Goal: Task Accomplishment & Management: Use online tool/utility

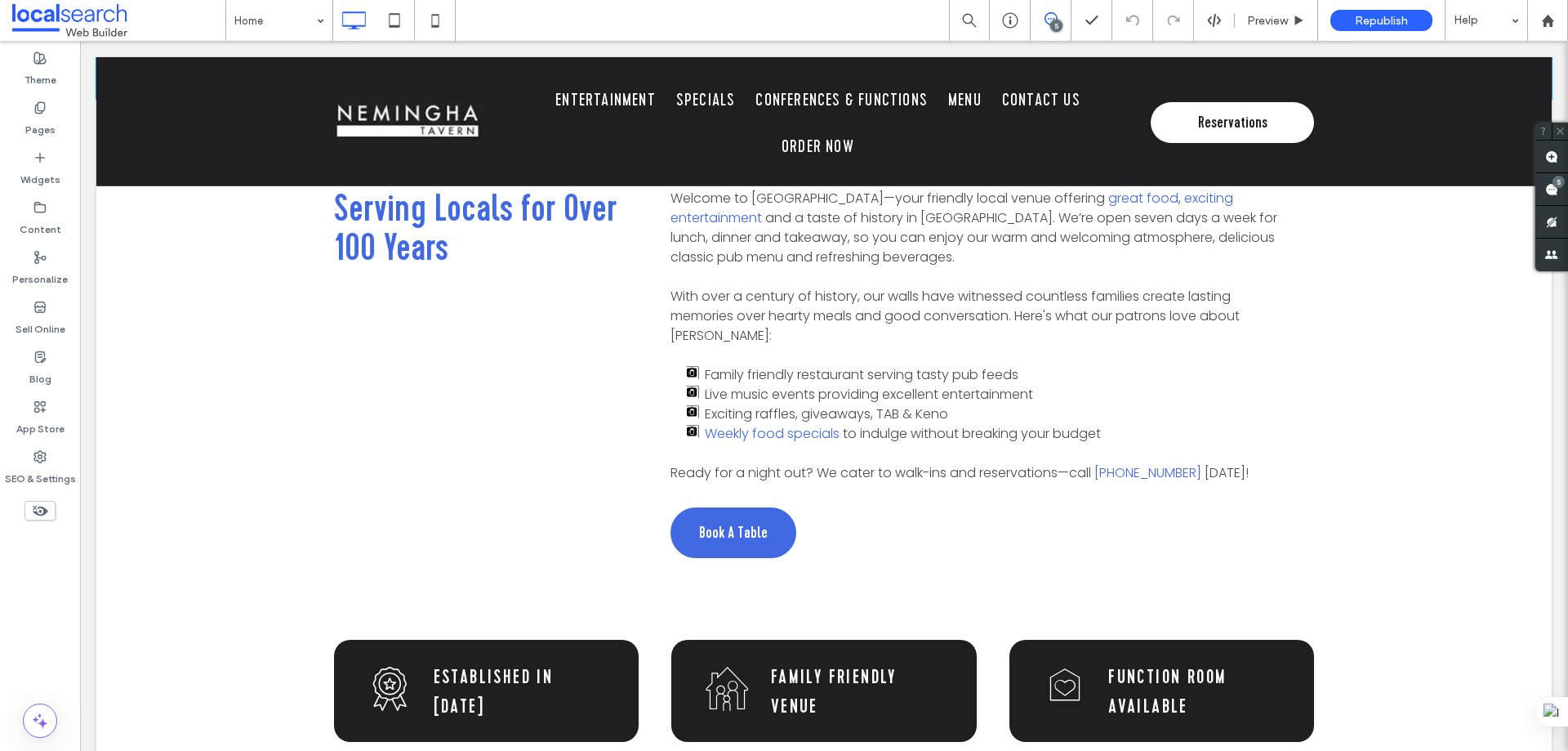
scroll to position [818, 0]
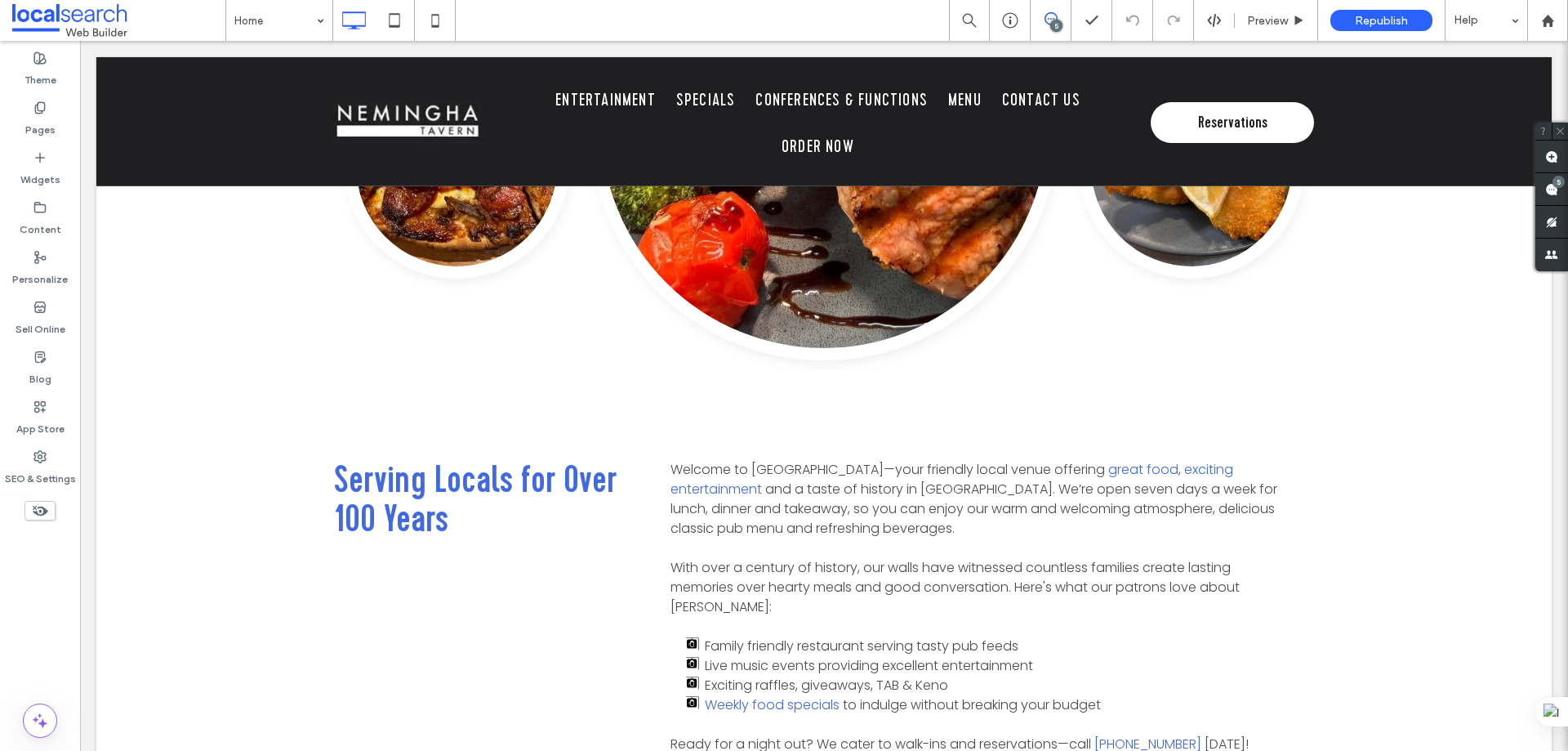
click at [1057, 15] on icon at bounding box center [1052, 19] width 13 height 13
click at [1047, 9] on div "5" at bounding box center [1051, 20] width 41 height 41
click at [1045, 15] on icon at bounding box center [1052, 19] width 13 height 13
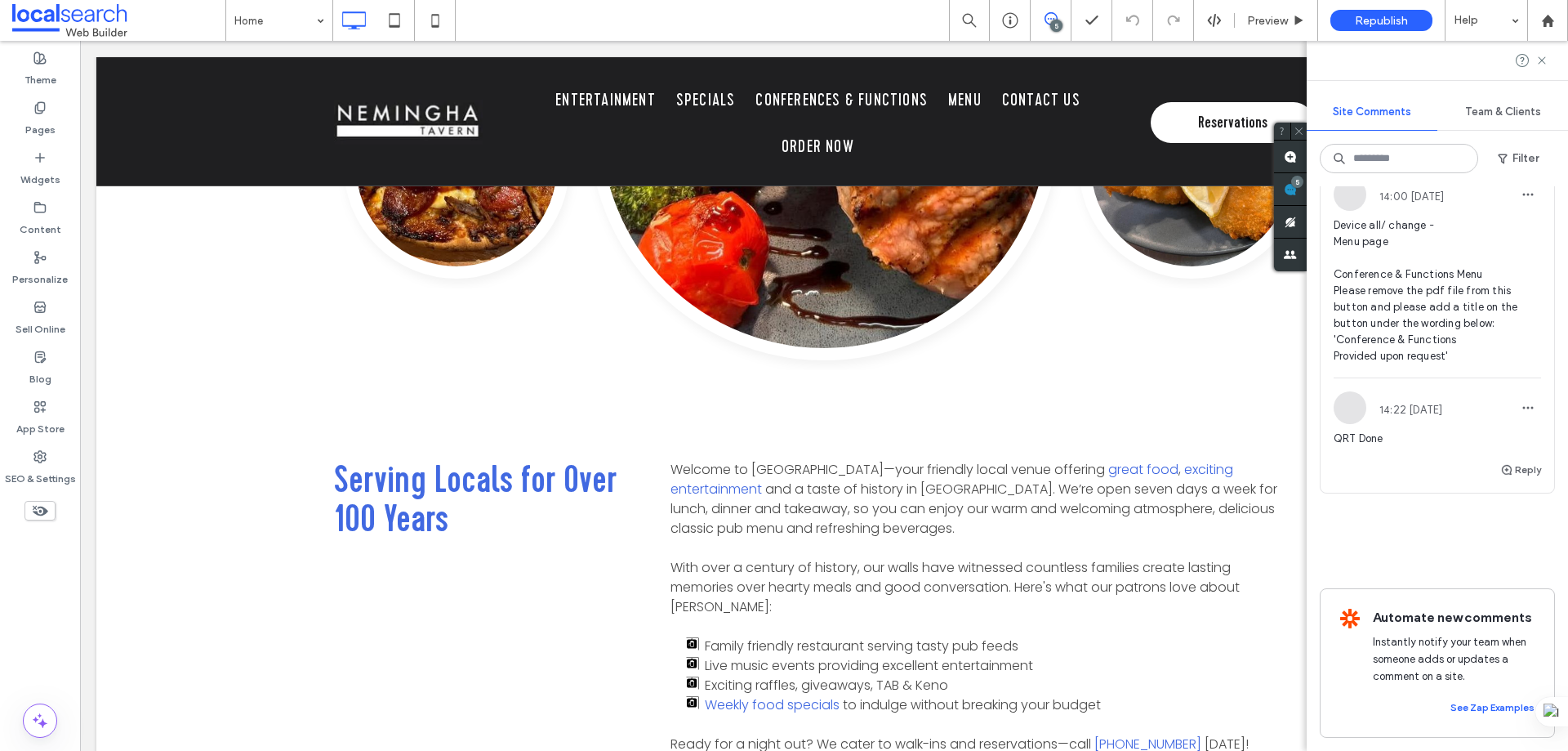
scroll to position [1356, 0]
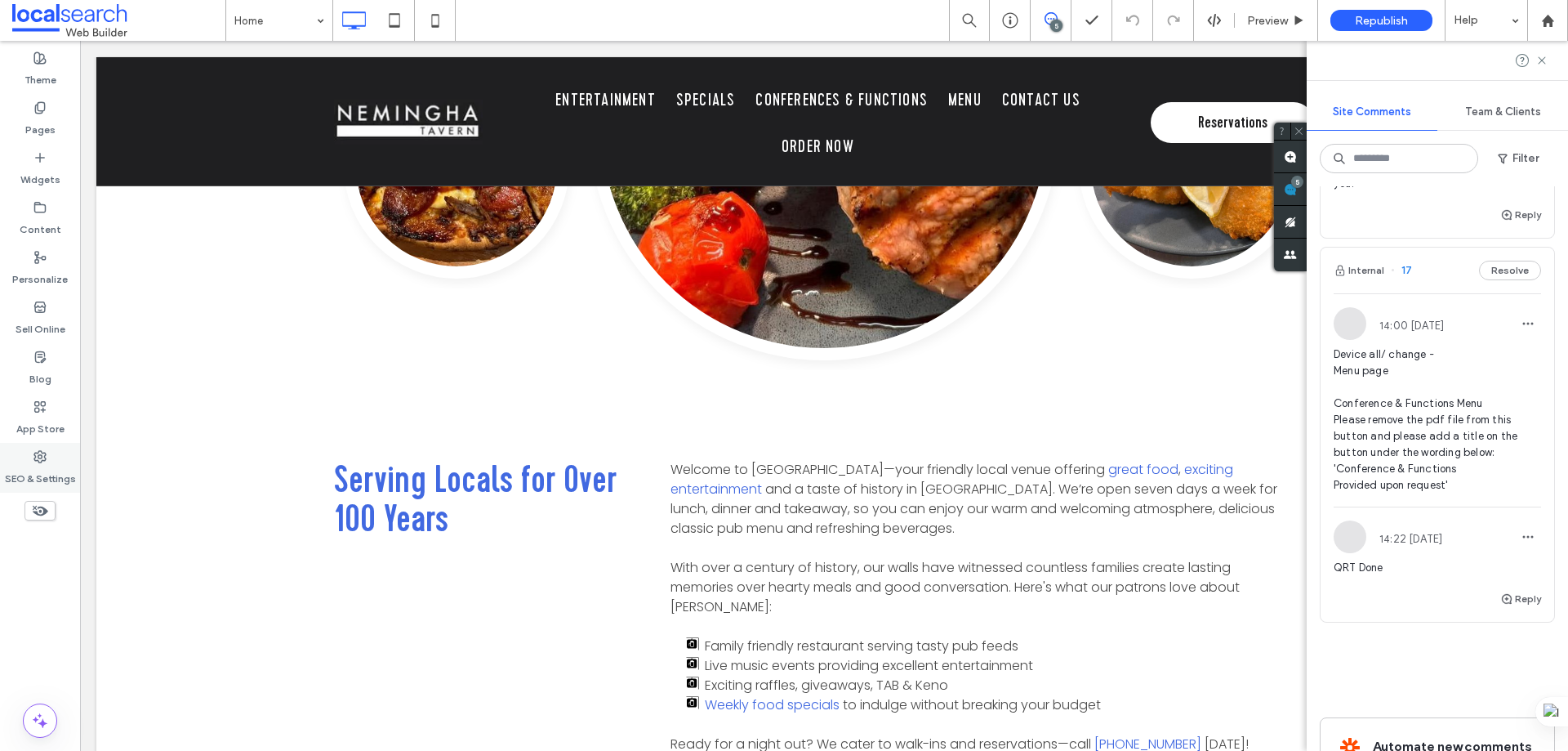
click at [56, 460] on div "SEO & Settings" at bounding box center [40, 468] width 80 height 50
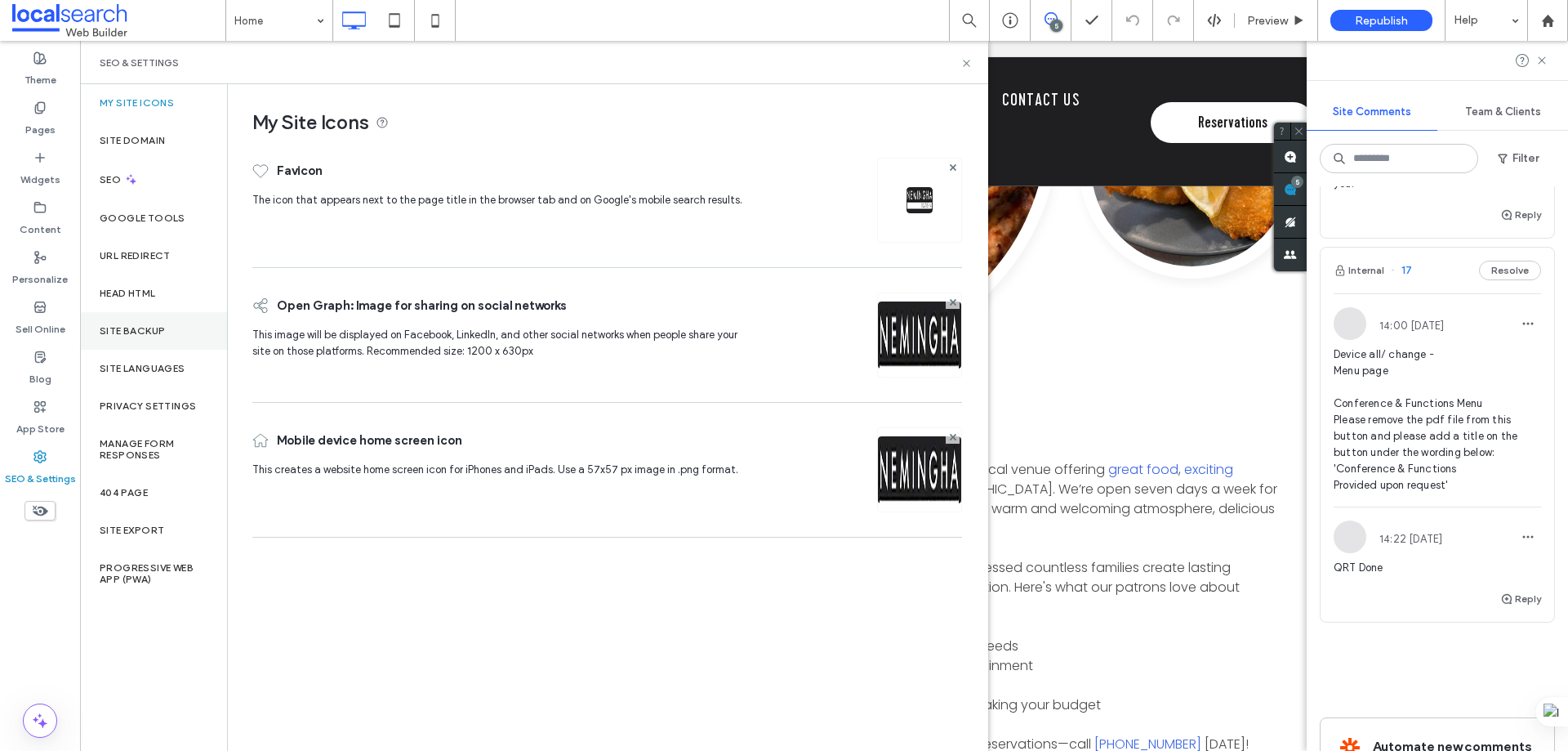
click at [152, 334] on label "Site Backup" at bounding box center [132, 331] width 66 height 11
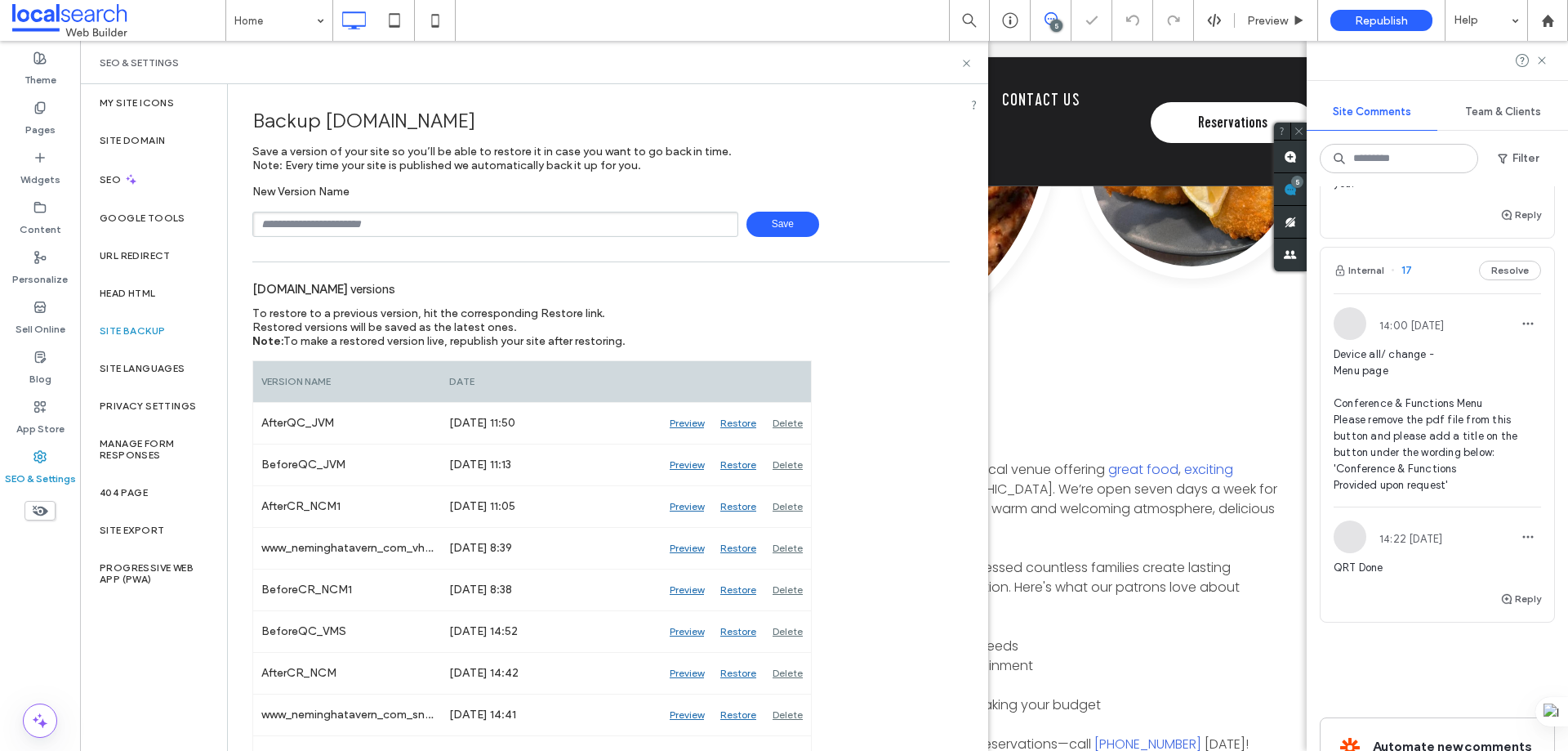
click at [314, 231] on input "text" at bounding box center [495, 224] width 486 height 26
type input "**********"
click at [748, 220] on span "Save" at bounding box center [783, 224] width 72 height 26
click at [969, 64] on icon at bounding box center [966, 63] width 12 height 12
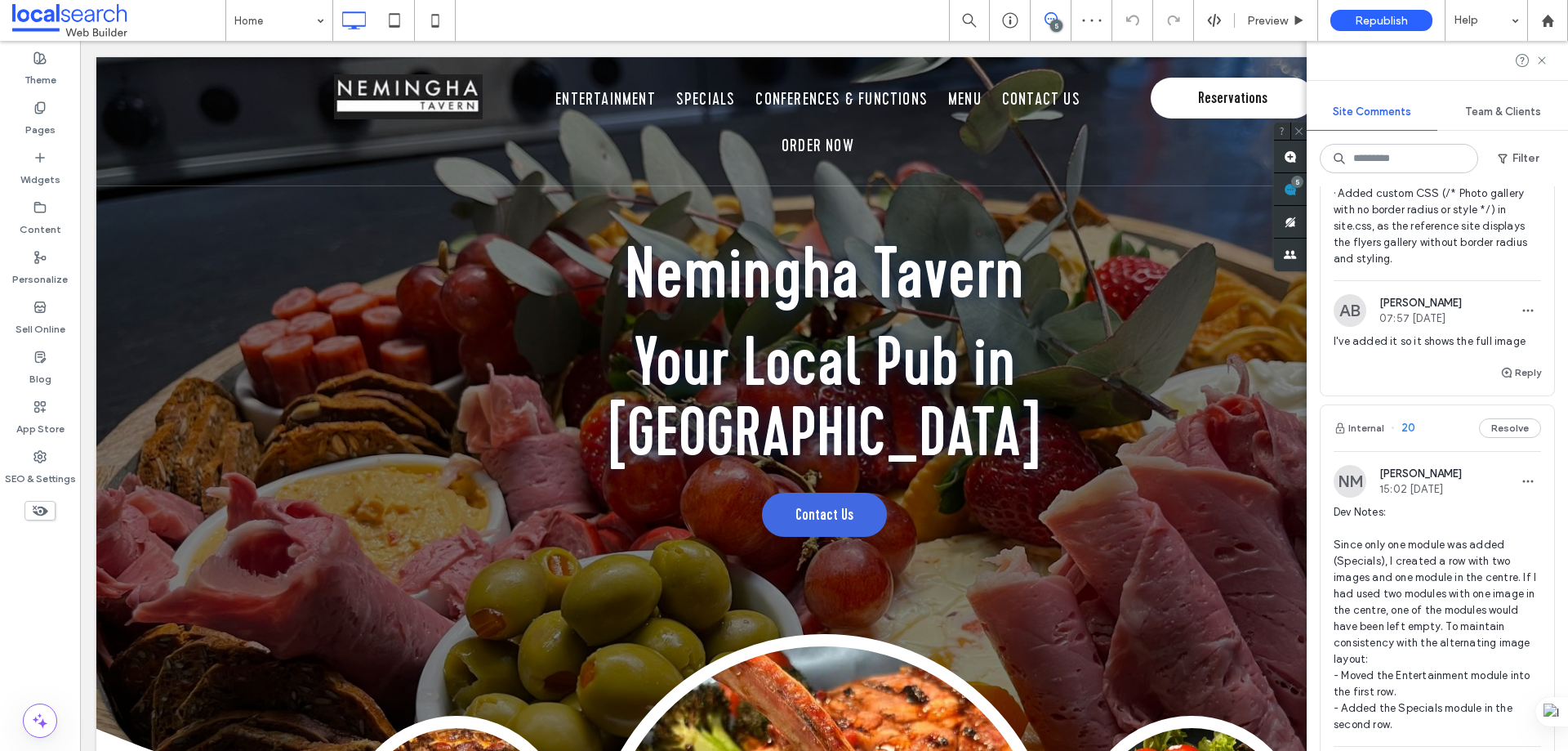
scroll to position [0, 0]
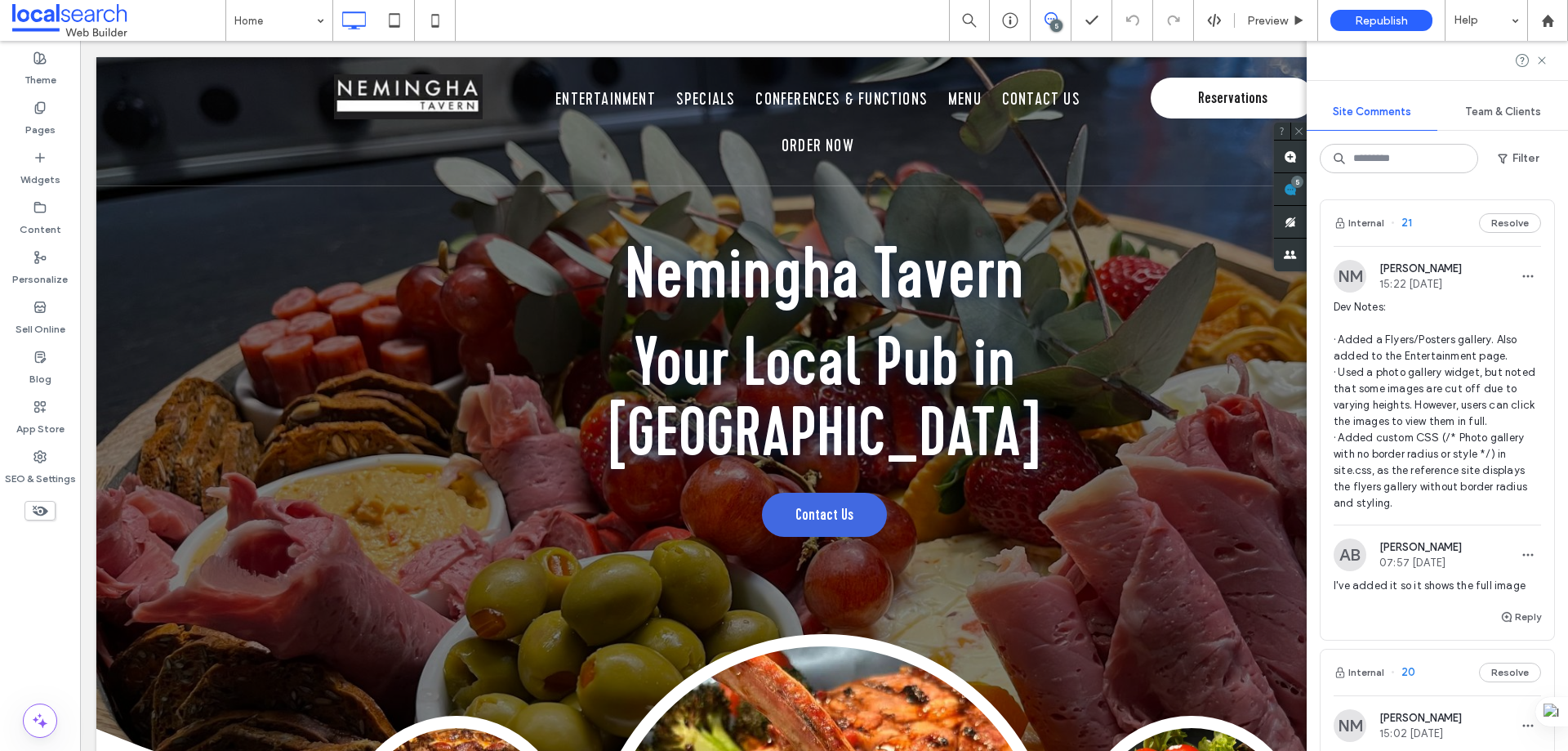
click at [1434, 228] on div "Internal 21 Resolve" at bounding box center [1437, 223] width 233 height 46
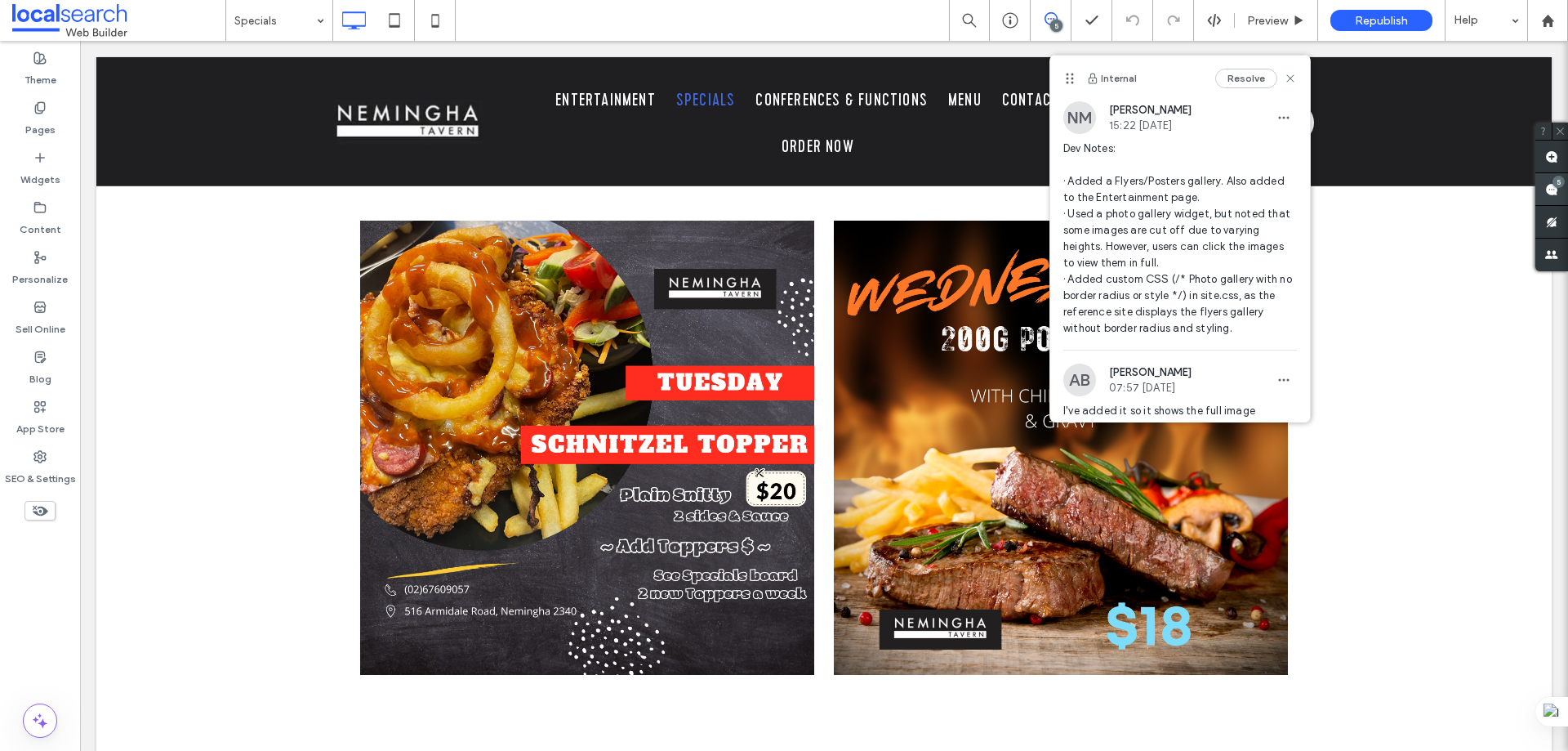
click at [1540, 186] on span at bounding box center [1552, 189] width 32 height 31
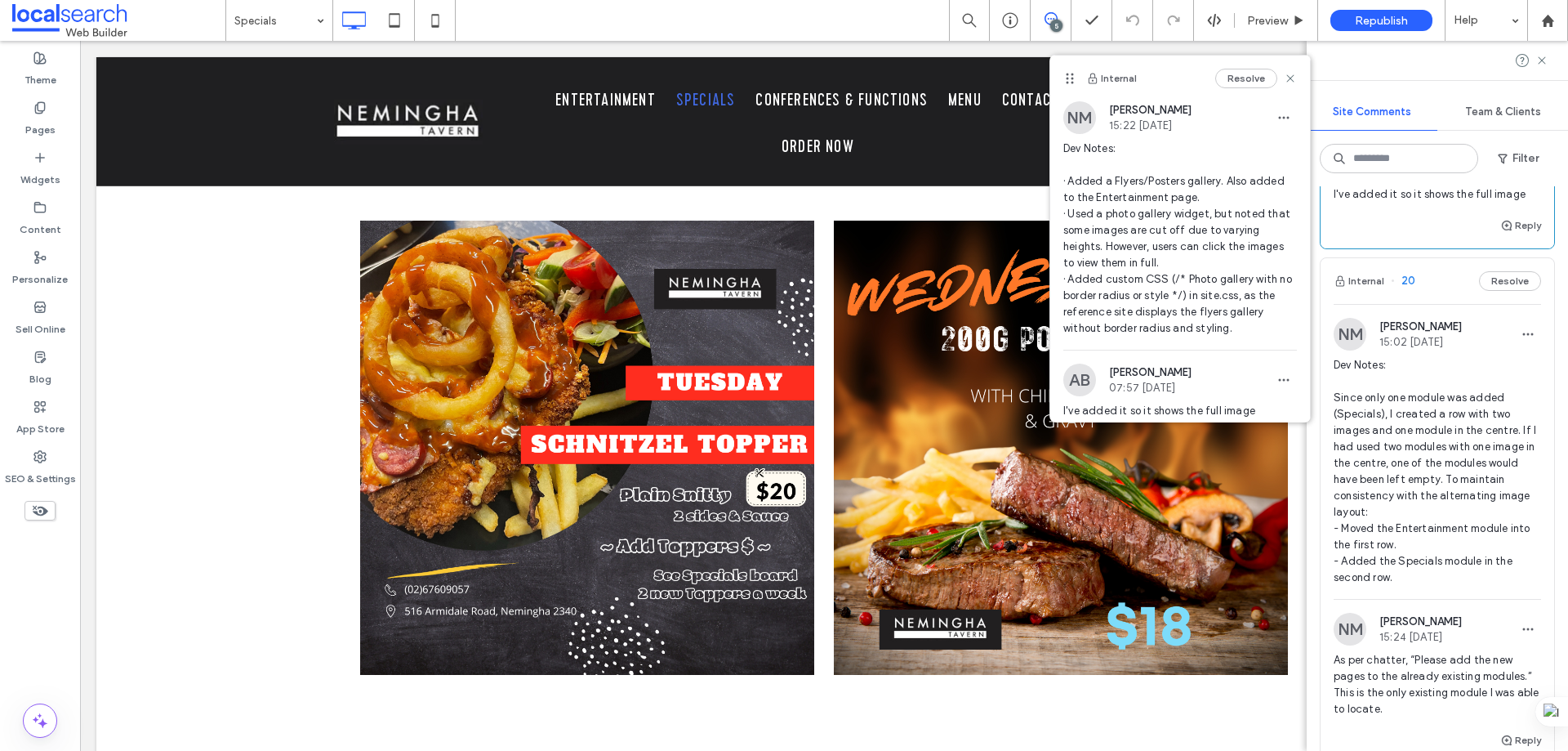
scroll to position [409, 0]
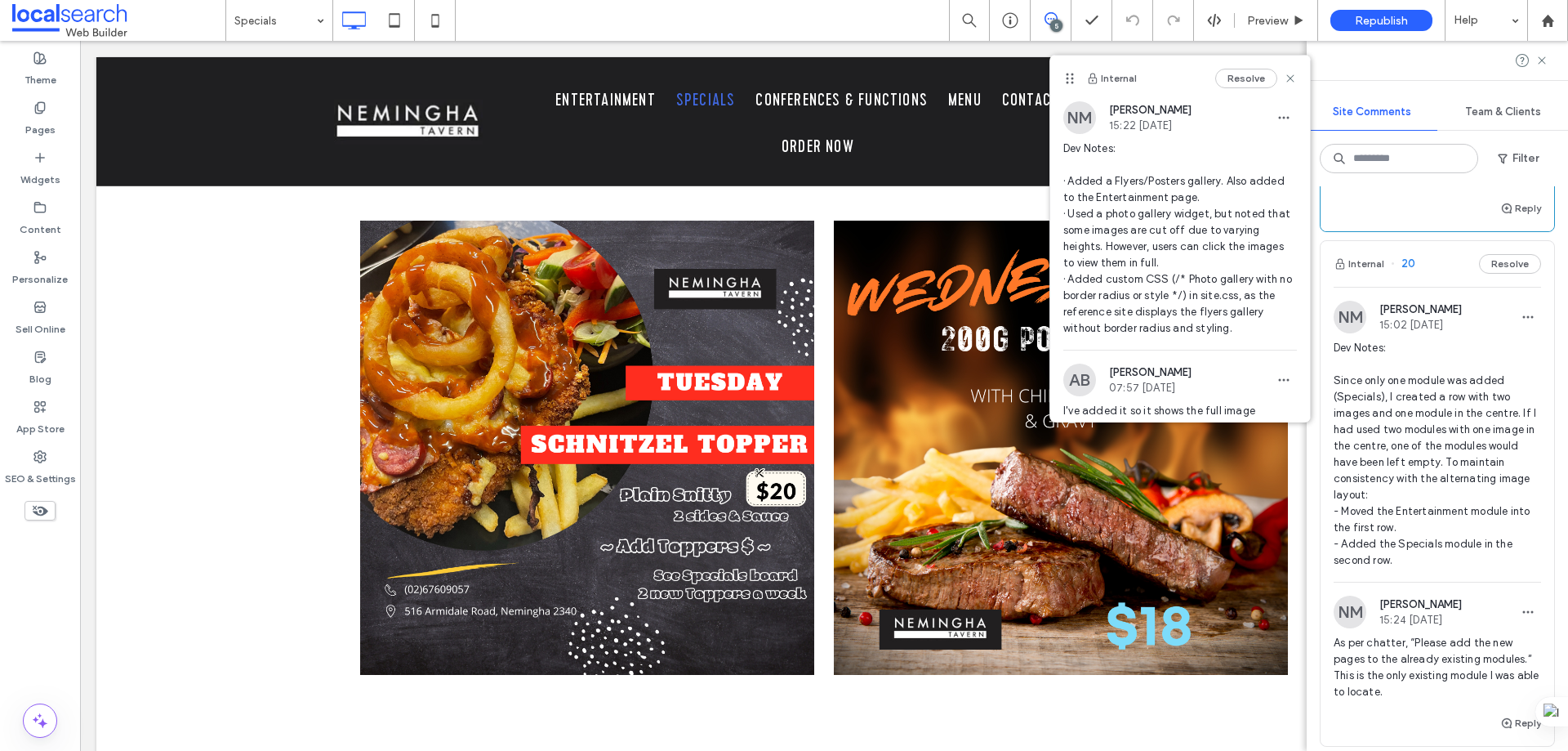
click at [1482, 358] on span "Dev Notes: Since only one module was added (Specials), I created a row with two…" at bounding box center [1437, 455] width 208 height 229
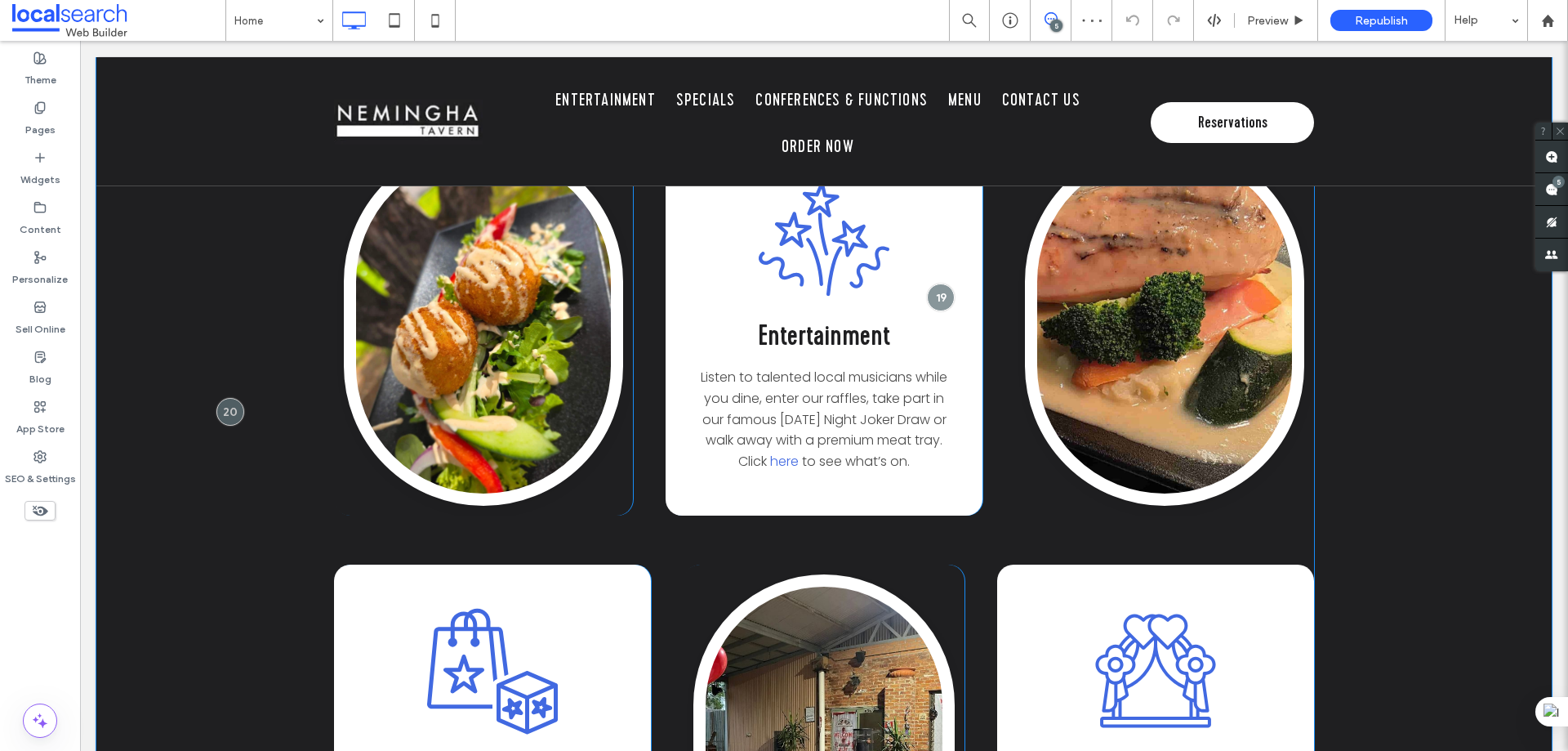
scroll to position [2779, 0]
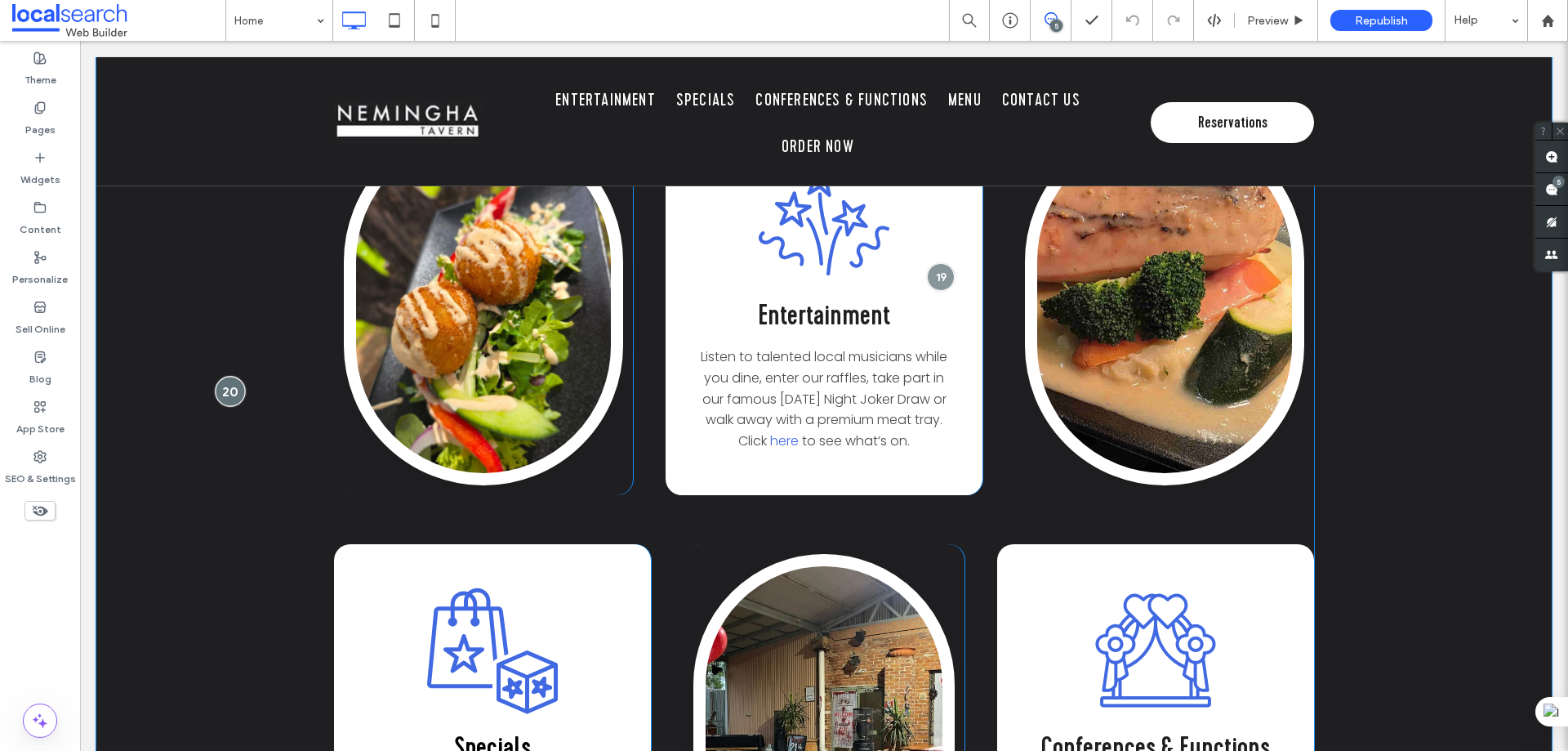
click at [232, 376] on div at bounding box center [231, 392] width 30 height 30
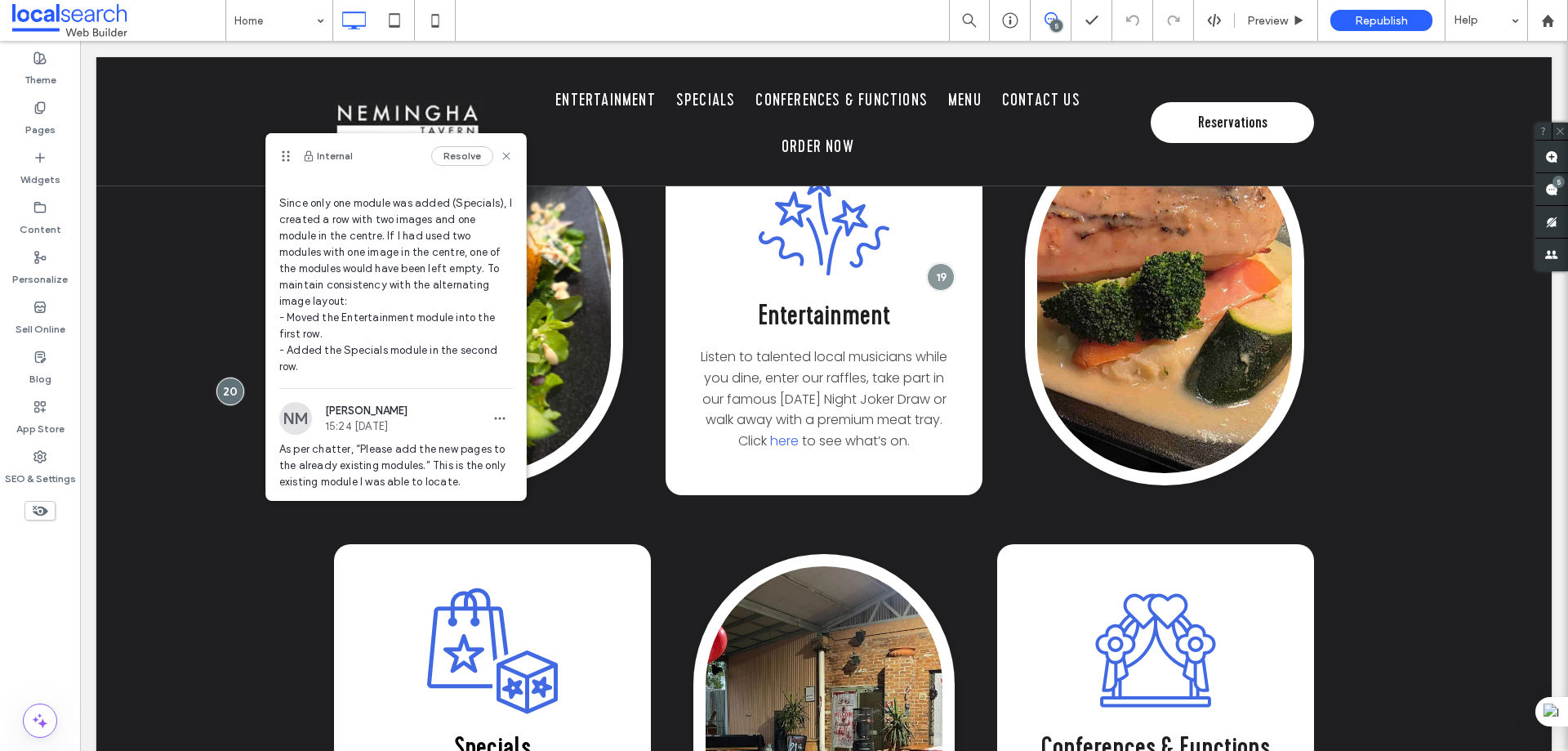
scroll to position [108, 0]
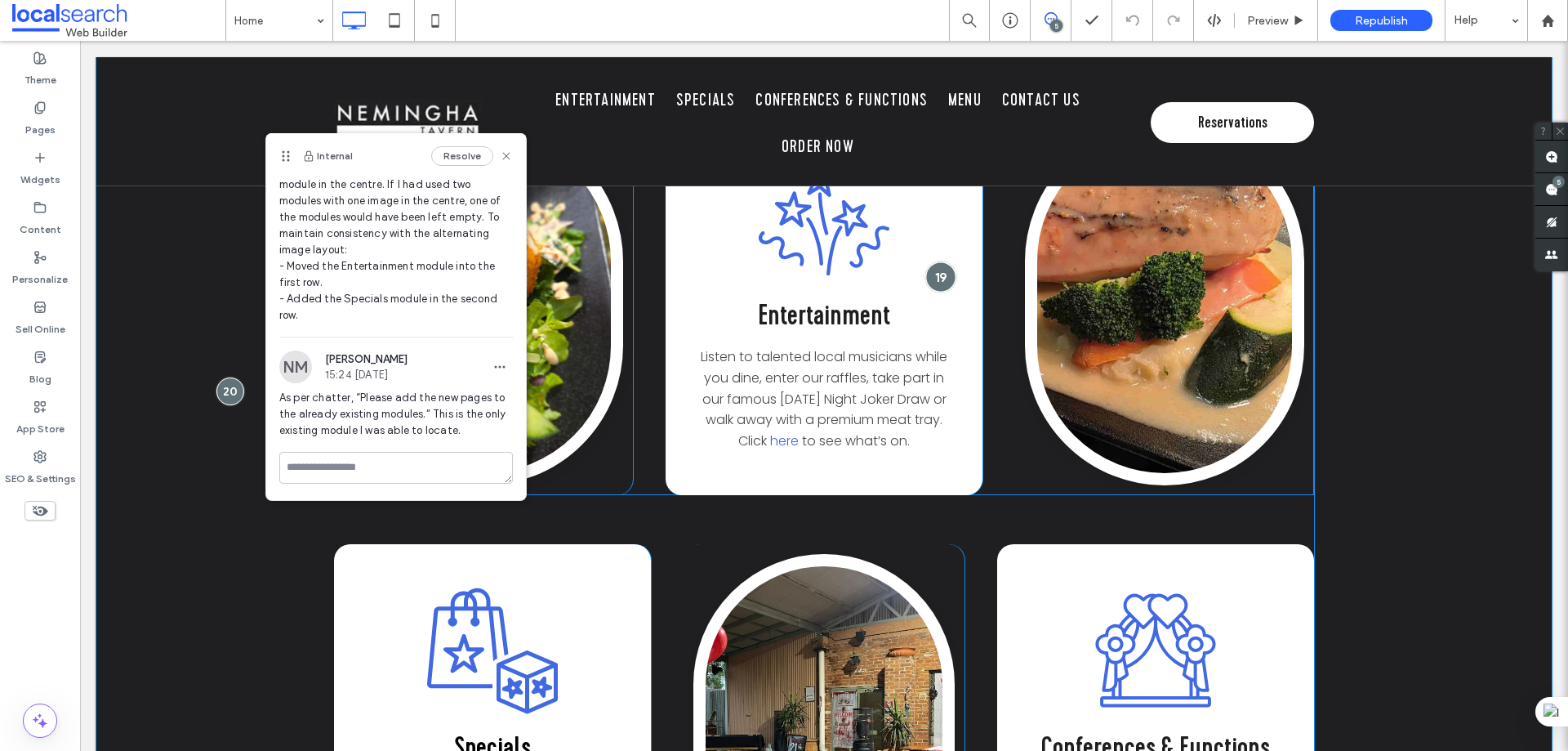
click at [929, 262] on div at bounding box center [941, 277] width 30 height 30
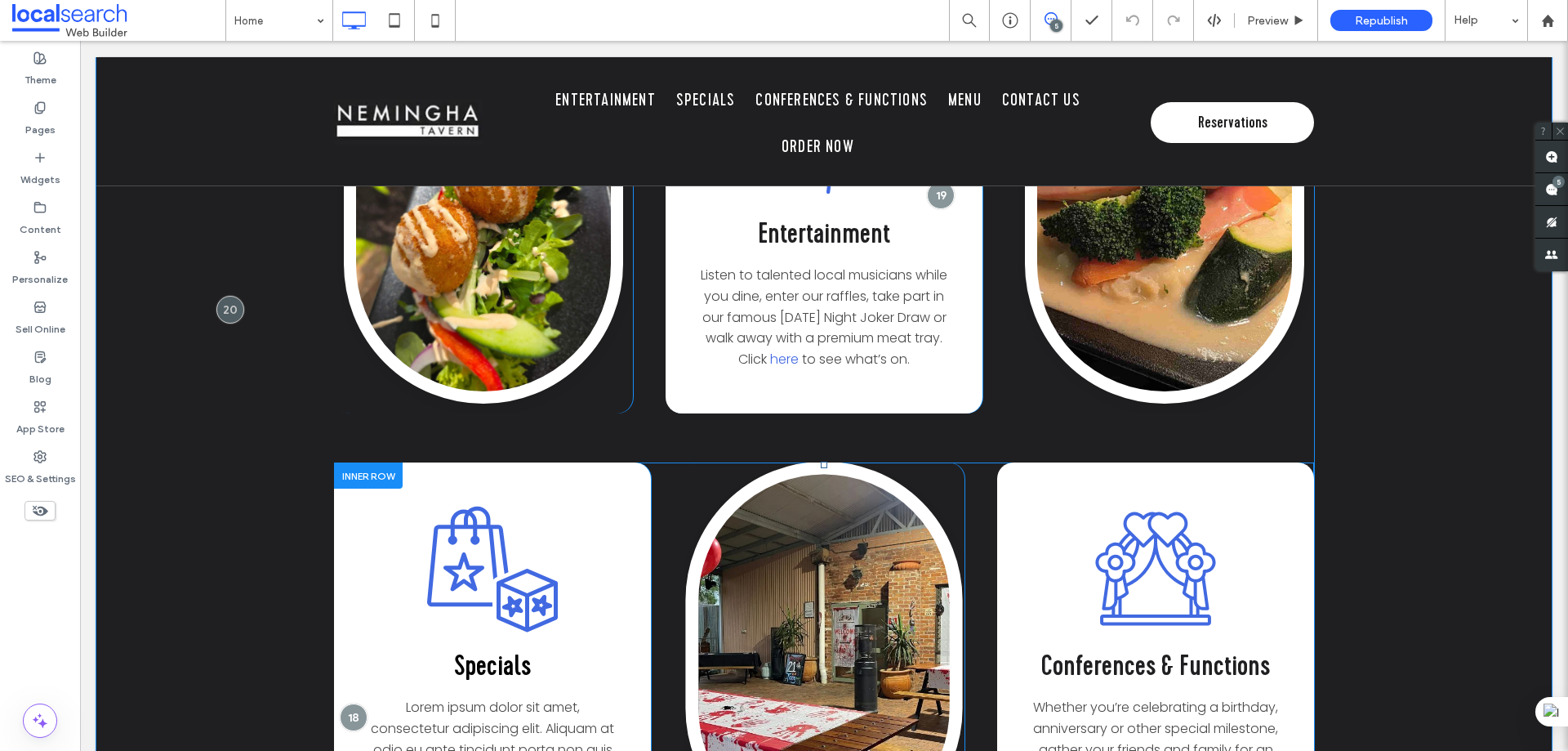
scroll to position [3188, 0]
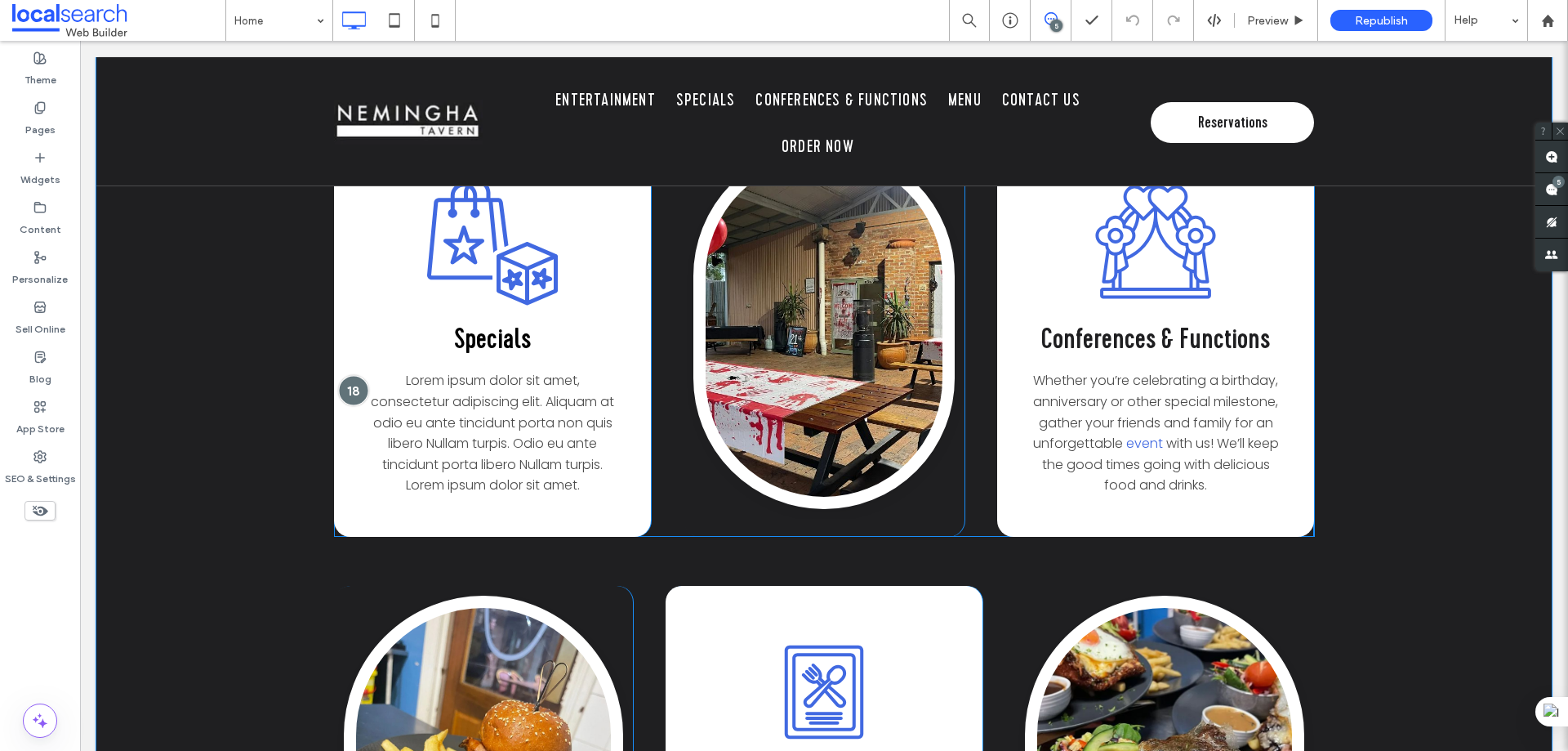
click at [343, 376] on div at bounding box center [354, 391] width 30 height 30
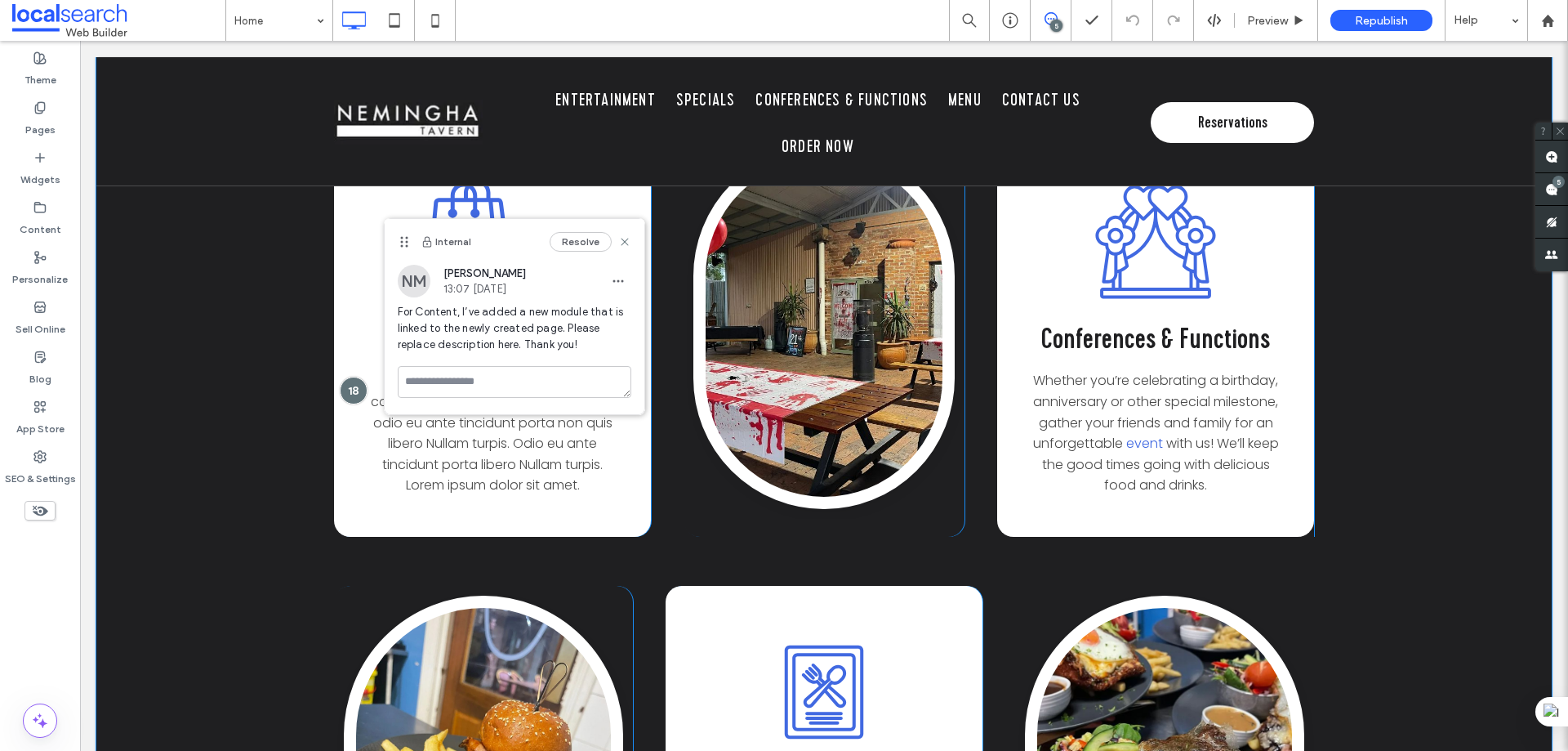
click at [314, 250] on div "Click To Paste Entertainment Listen to talented local musicians while you dine,…" at bounding box center [824, 312] width 1456 height 1478
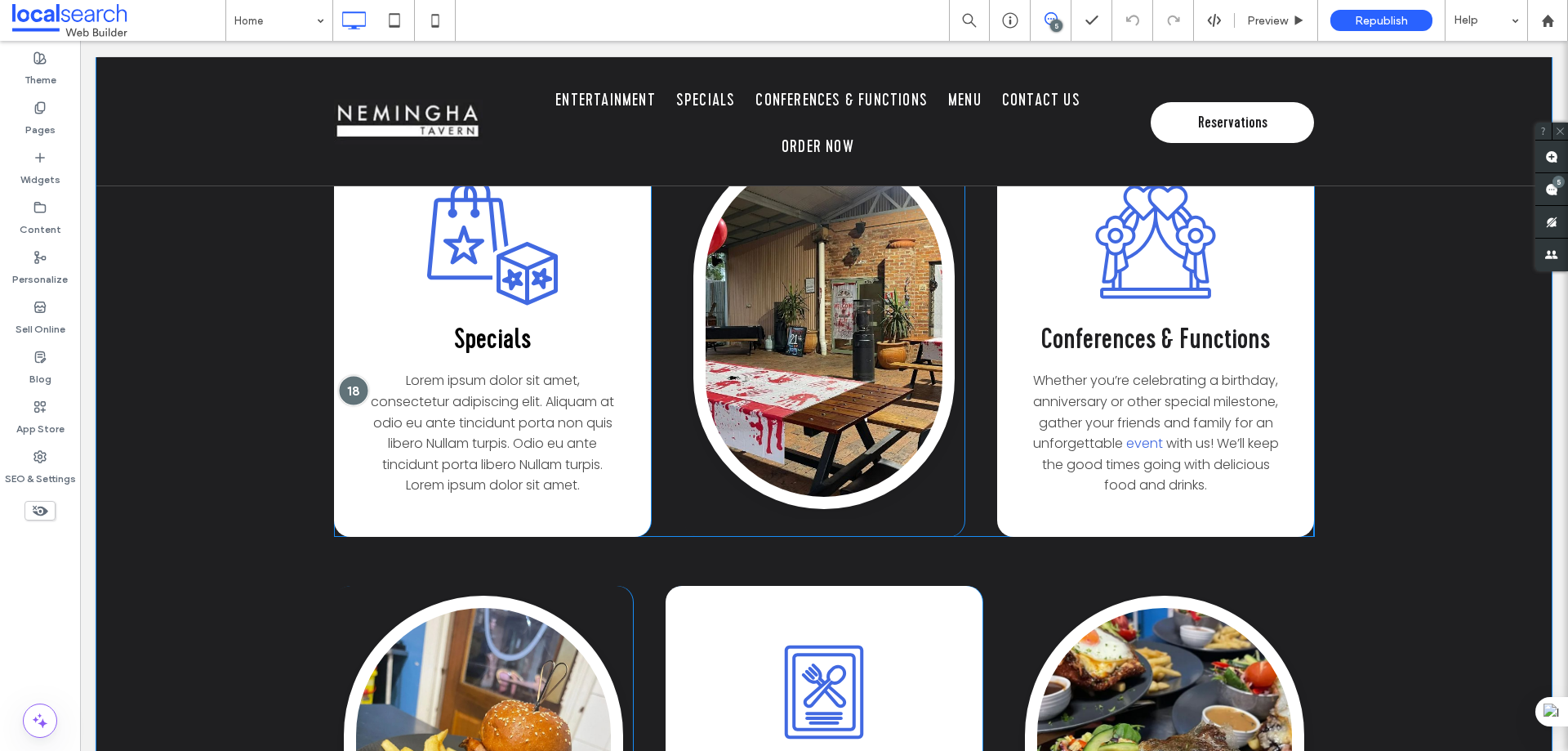
click at [341, 376] on div at bounding box center [354, 391] width 30 height 30
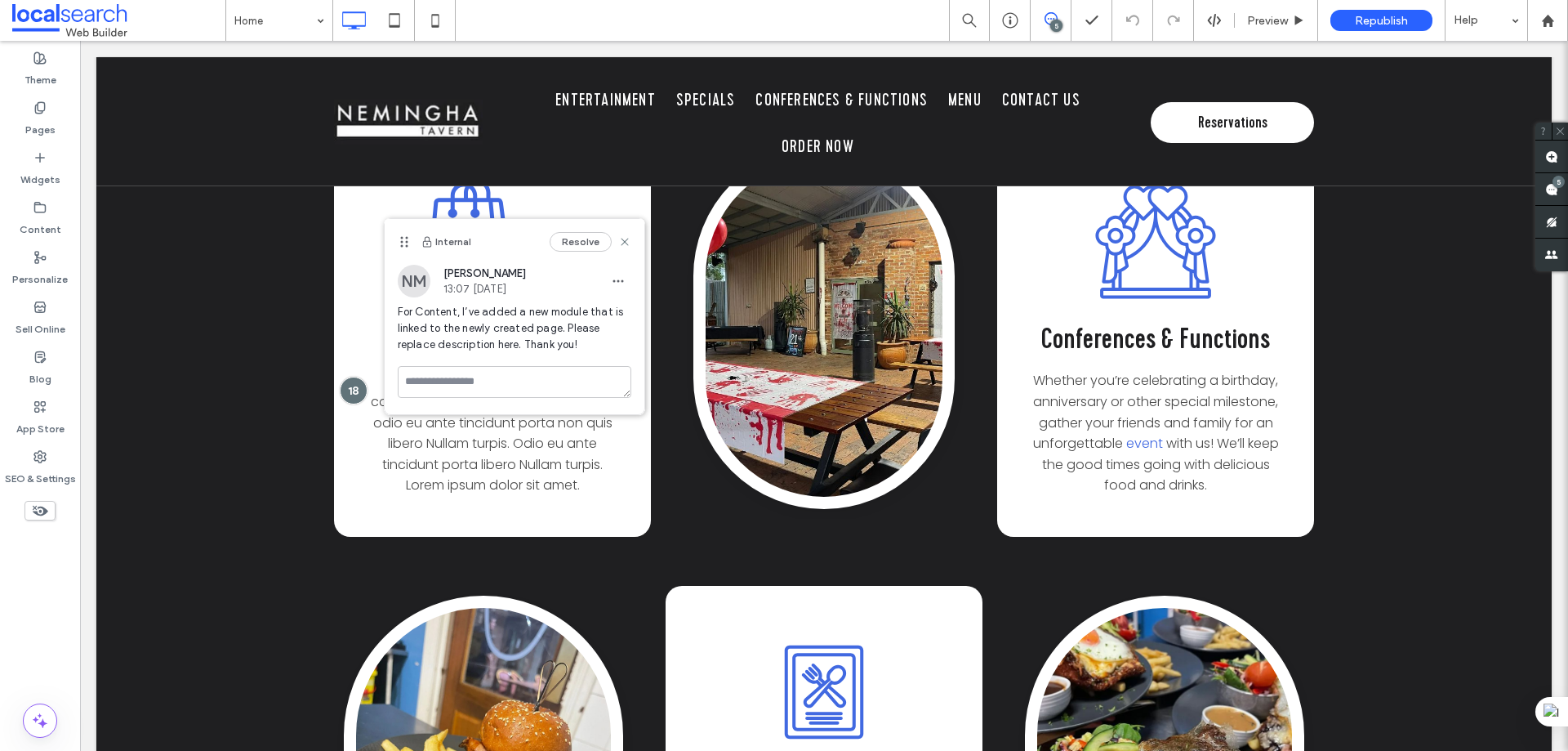
drag, startPoint x: 1441, startPoint y: 152, endPoint x: 1554, endPoint y: 187, distance: 118.3
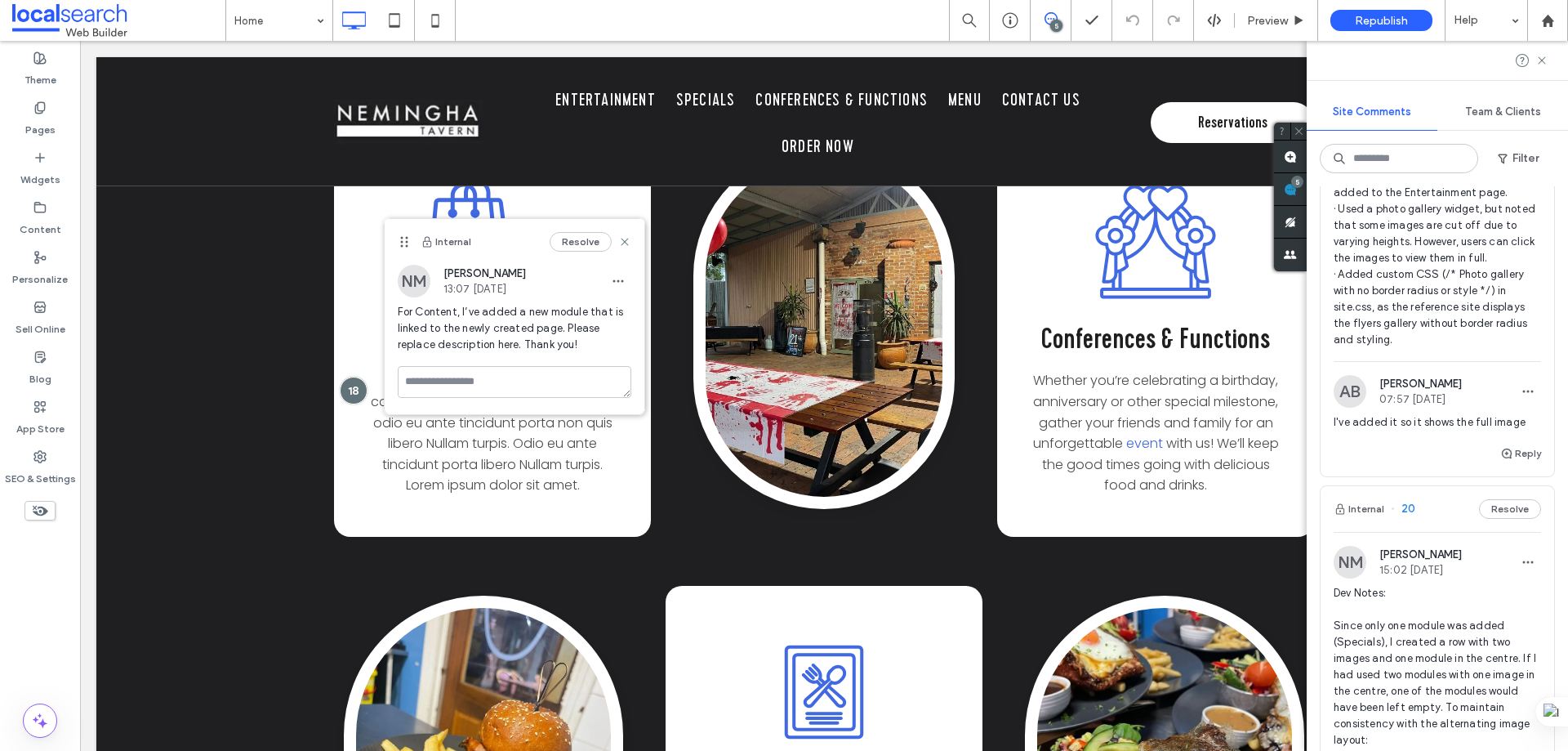
scroll to position [0, 0]
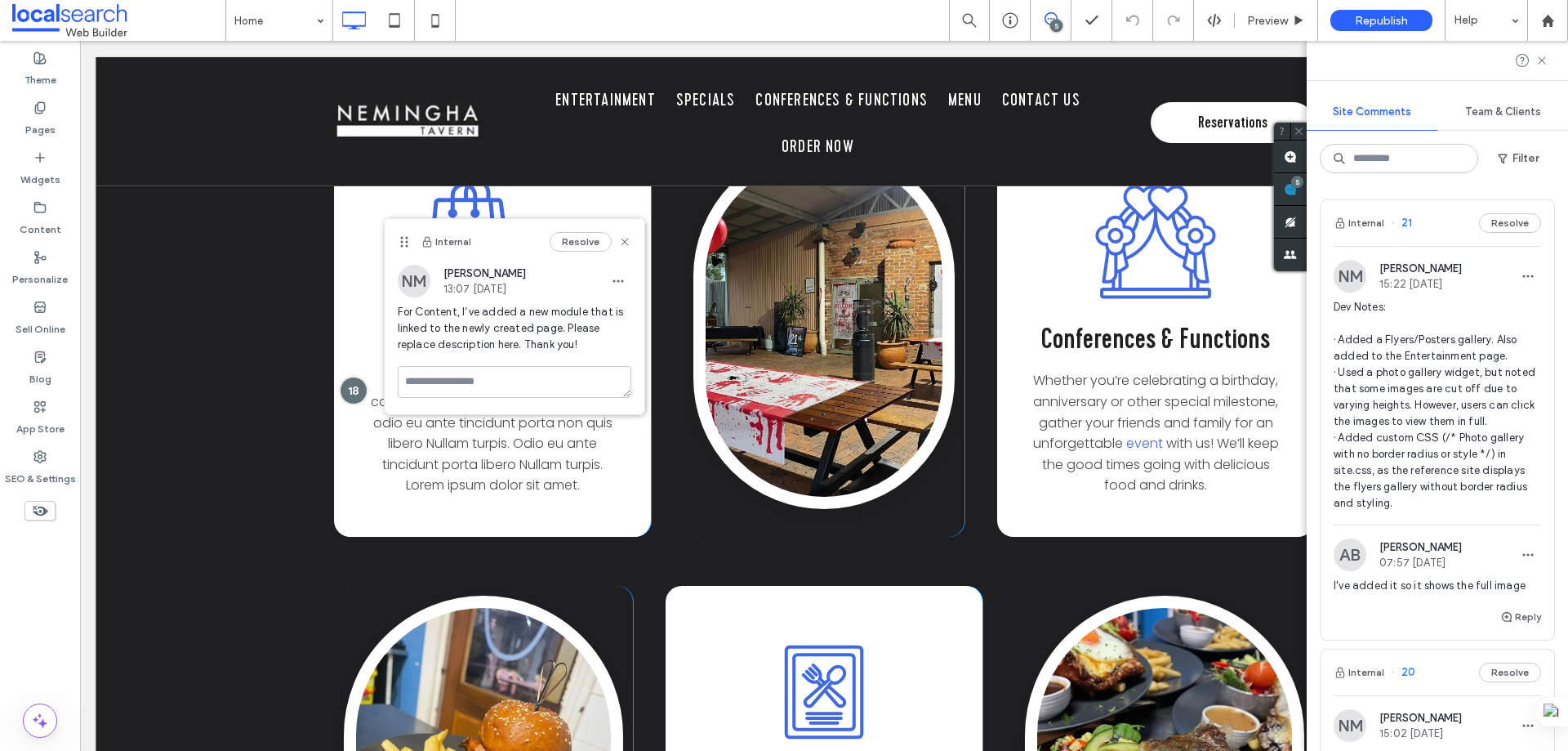
click at [284, 206] on div "Click To Paste Entertainment Listen to talented local musicians while you dine,…" at bounding box center [824, 312] width 1456 height 1478
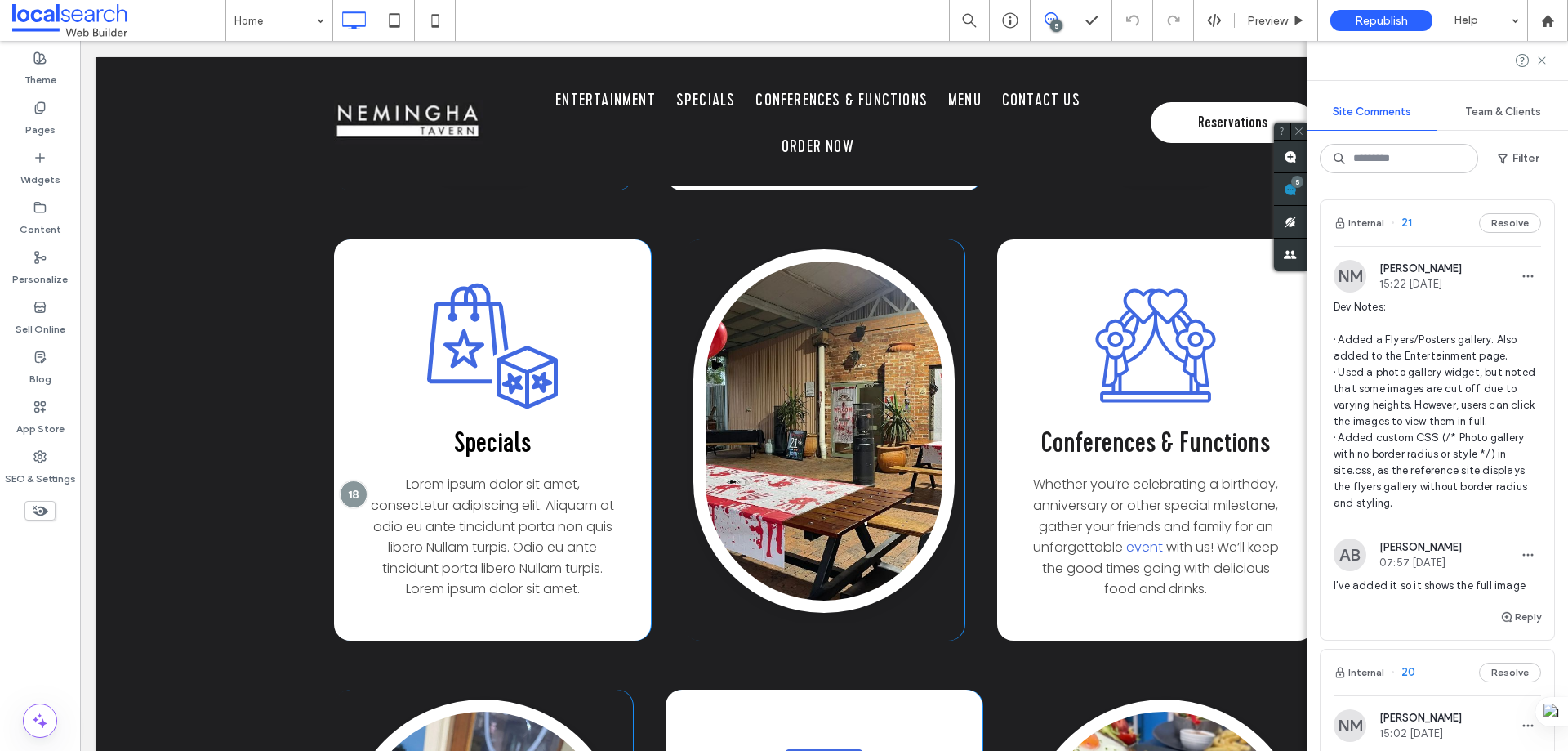
scroll to position [3025, 0]
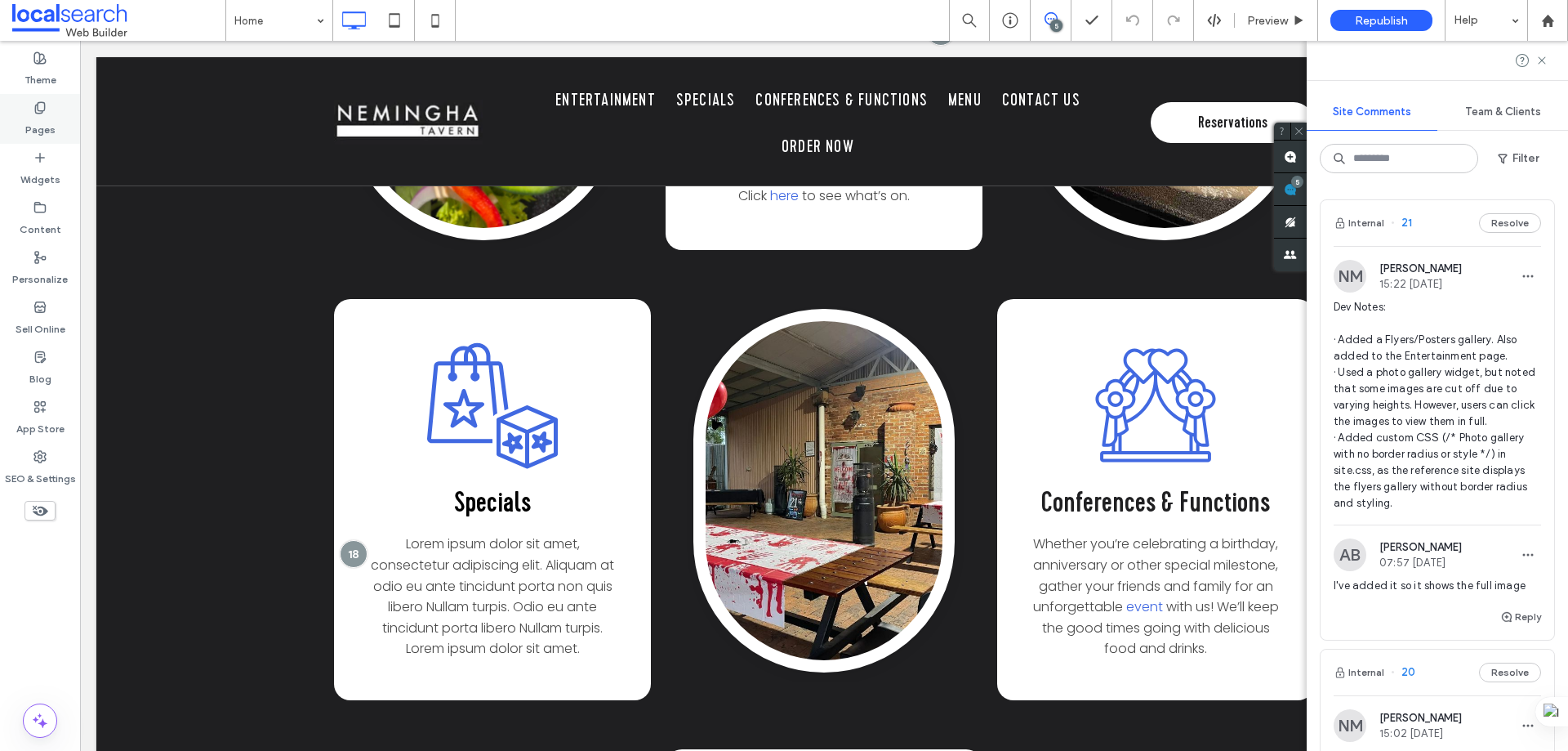
click at [44, 106] on use at bounding box center [39, 107] width 9 height 10
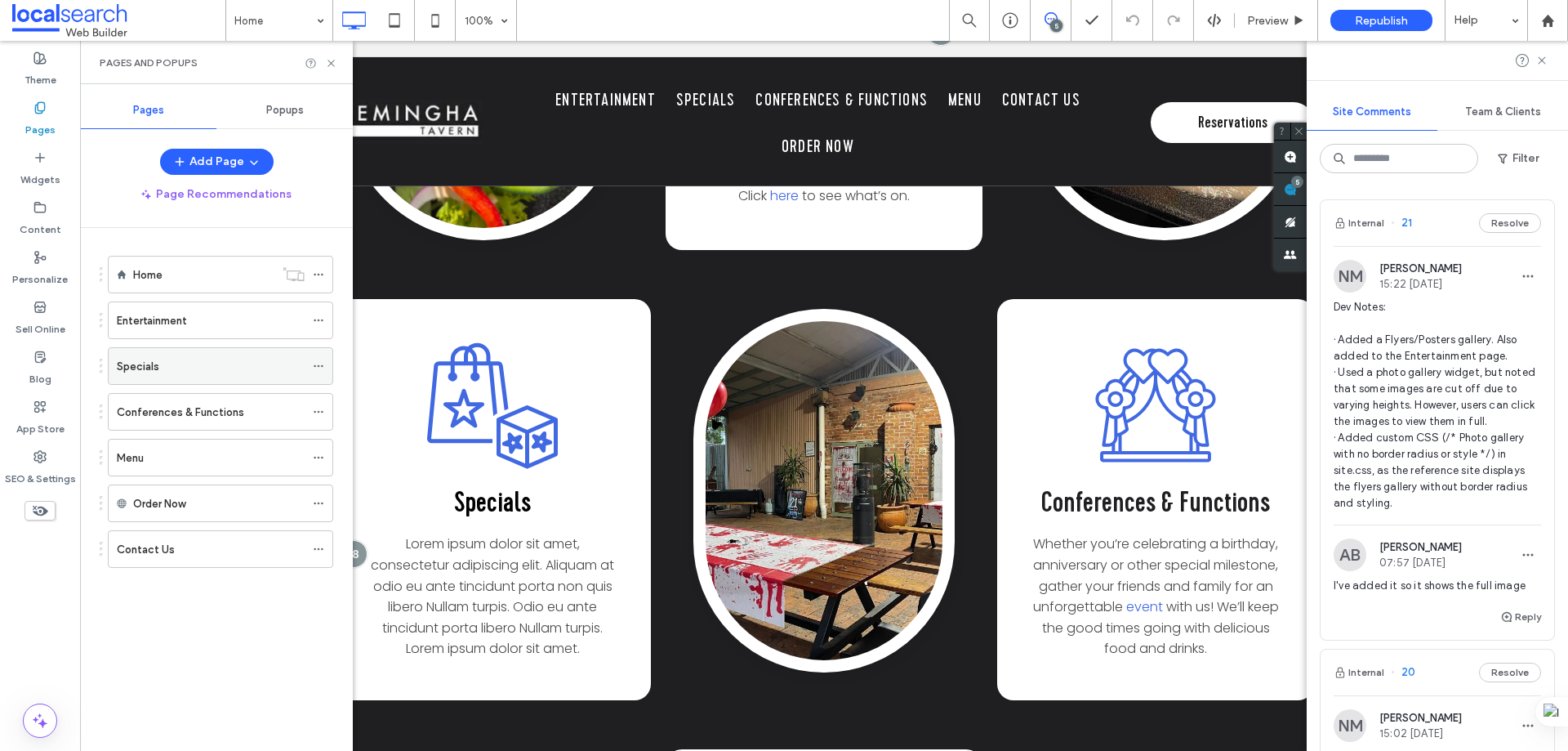
click at [290, 372] on div "Specials" at bounding box center [211, 367] width 188 height 17
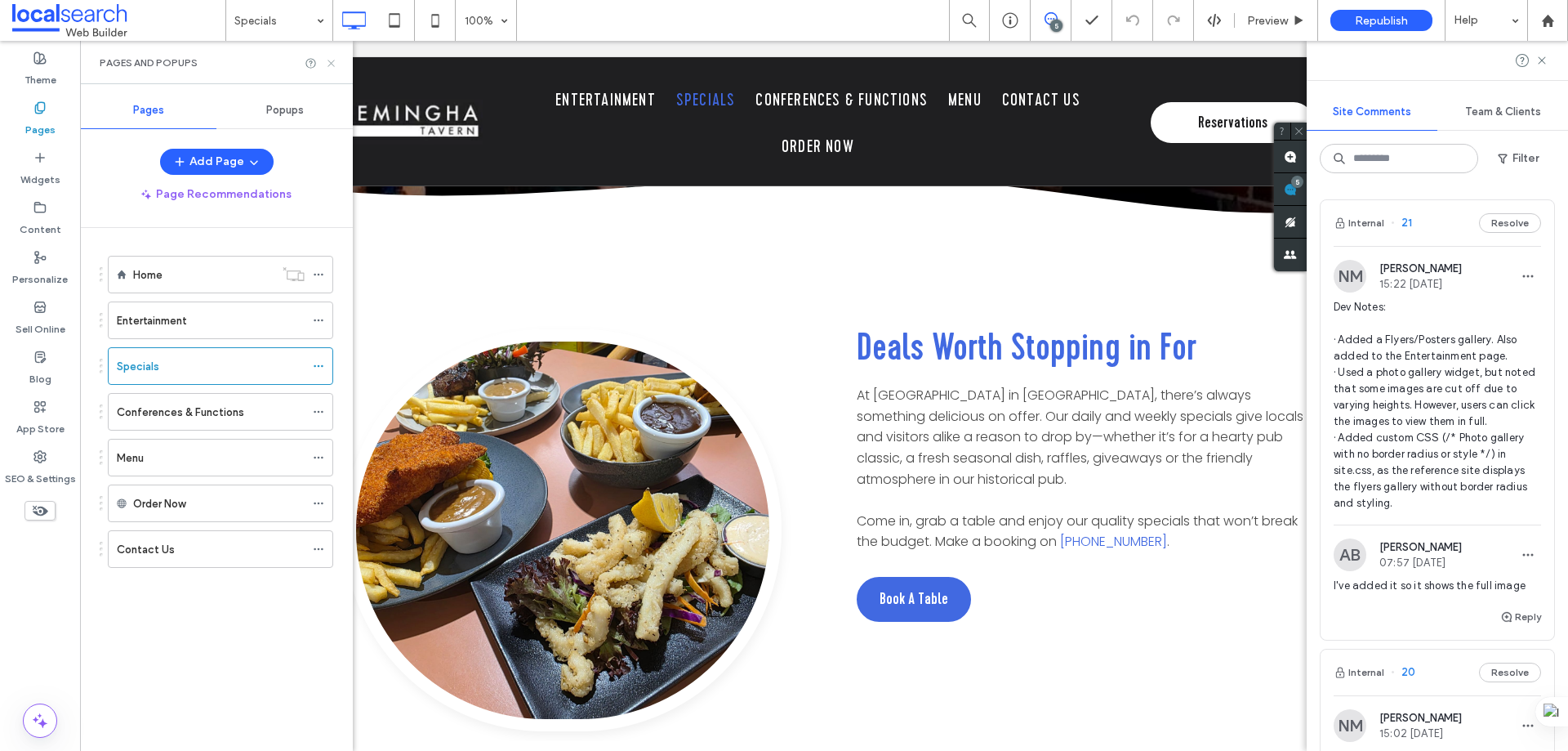
click at [332, 65] on icon at bounding box center [331, 63] width 12 height 12
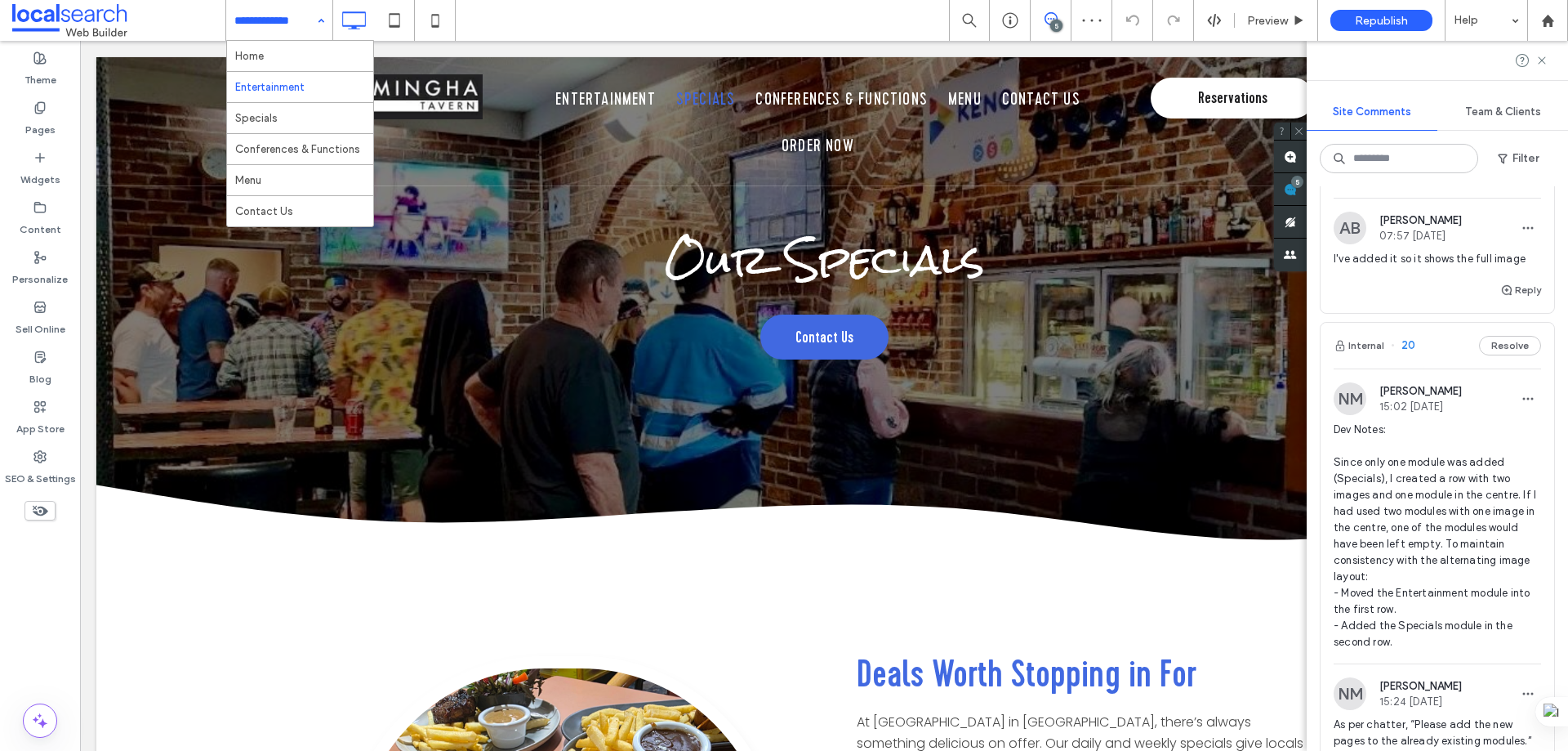
click at [282, 18] on input at bounding box center [275, 20] width 82 height 41
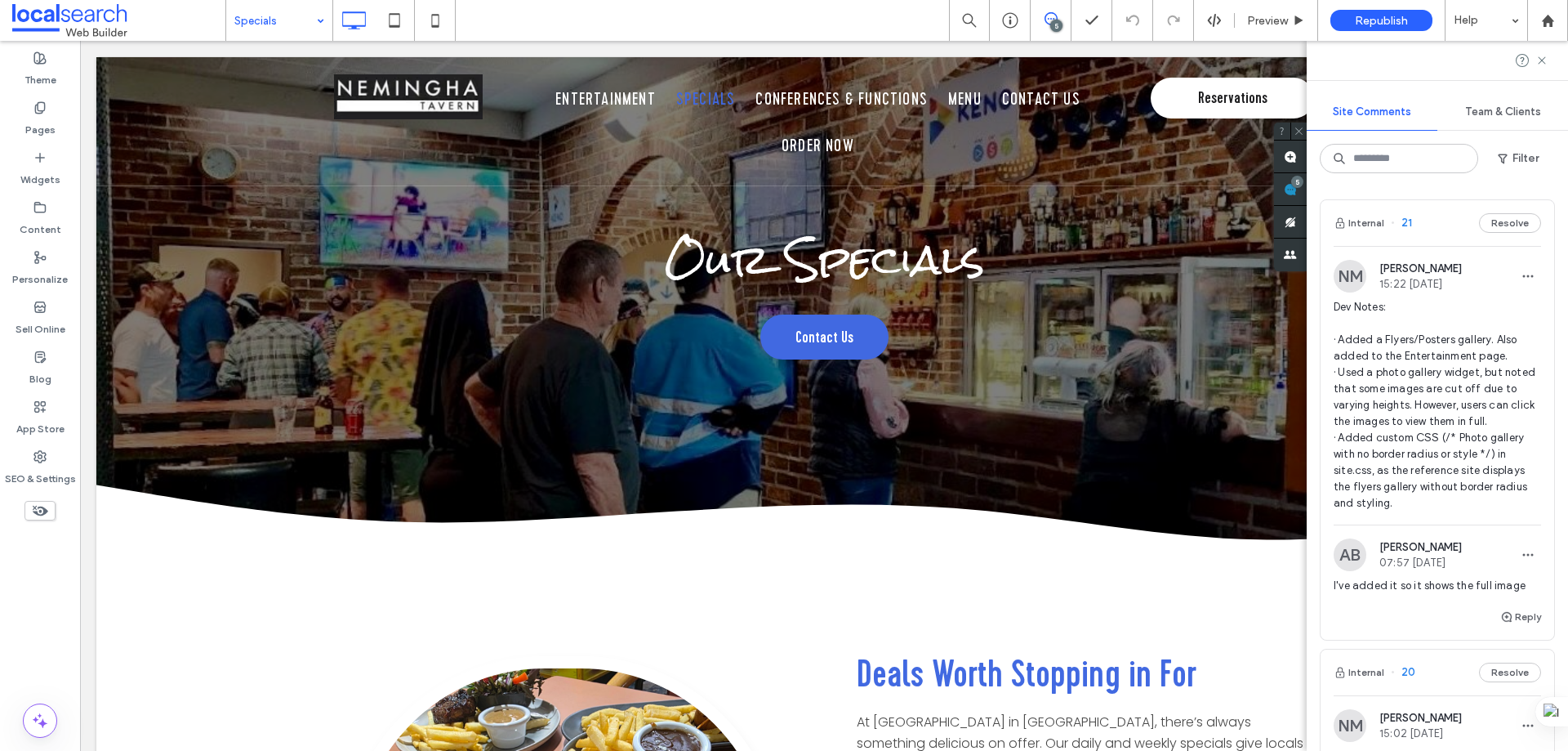
click at [1434, 225] on div "Internal 21 Resolve" at bounding box center [1437, 223] width 233 height 46
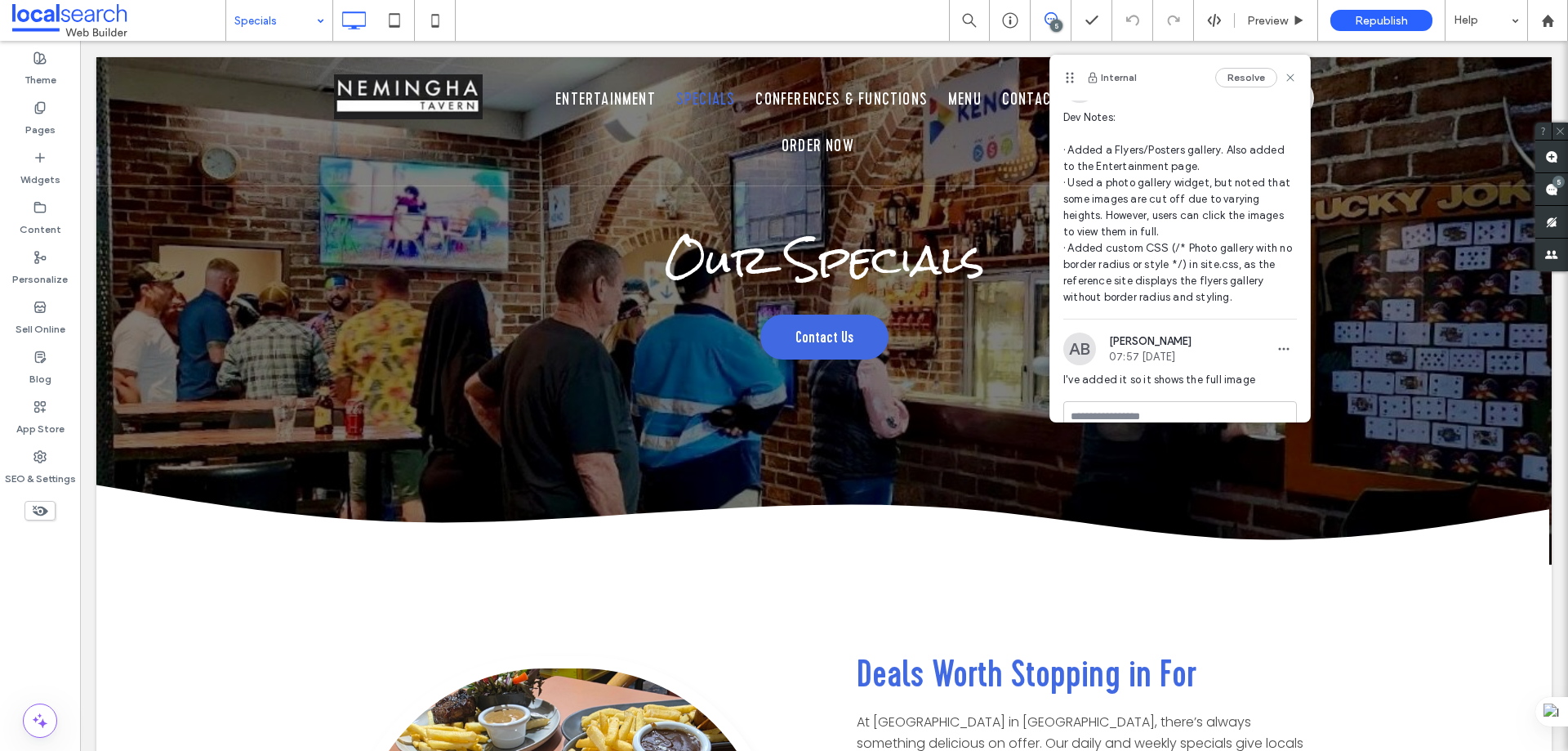
scroll to position [59, 0]
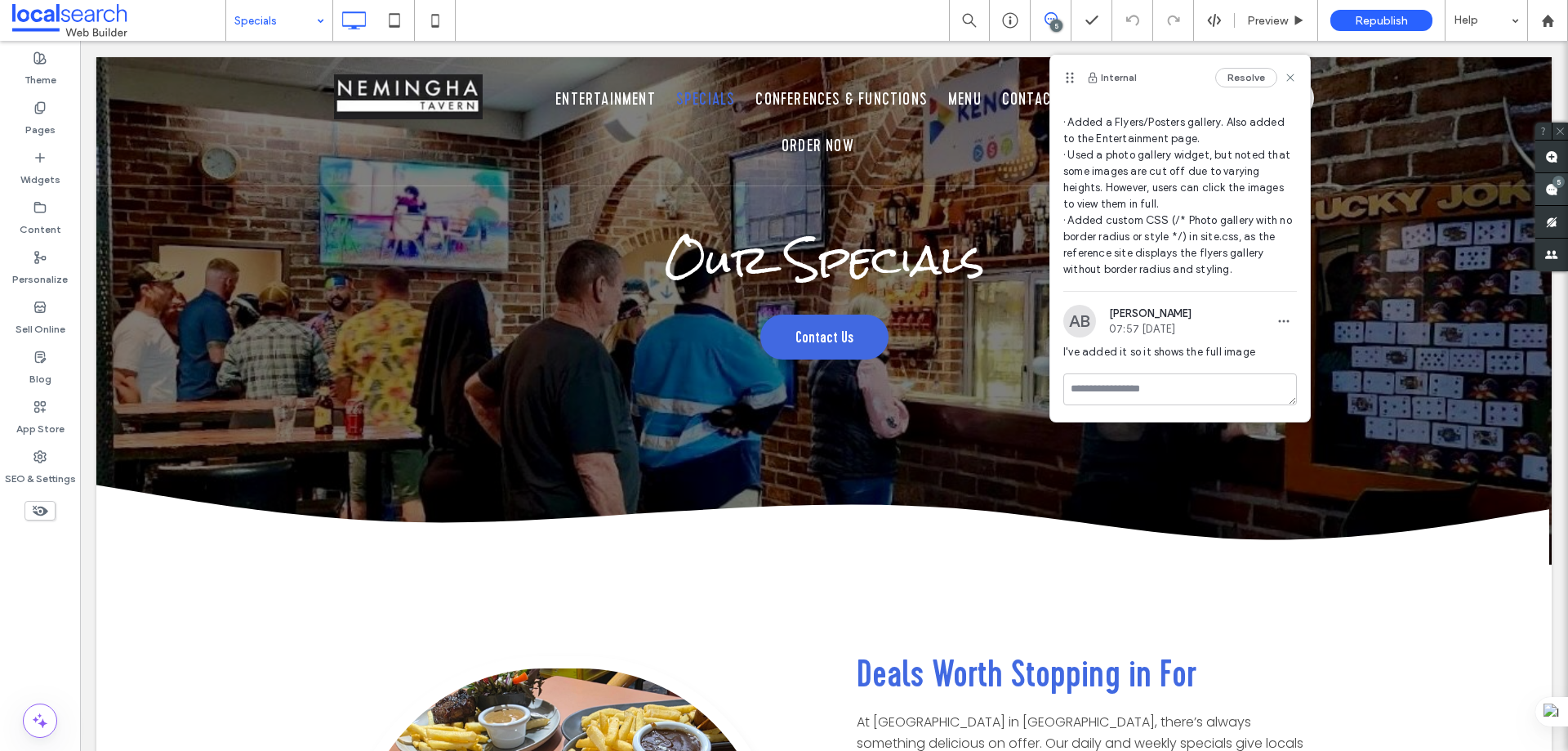
click at [1553, 189] on use at bounding box center [1552, 190] width 13 height 13
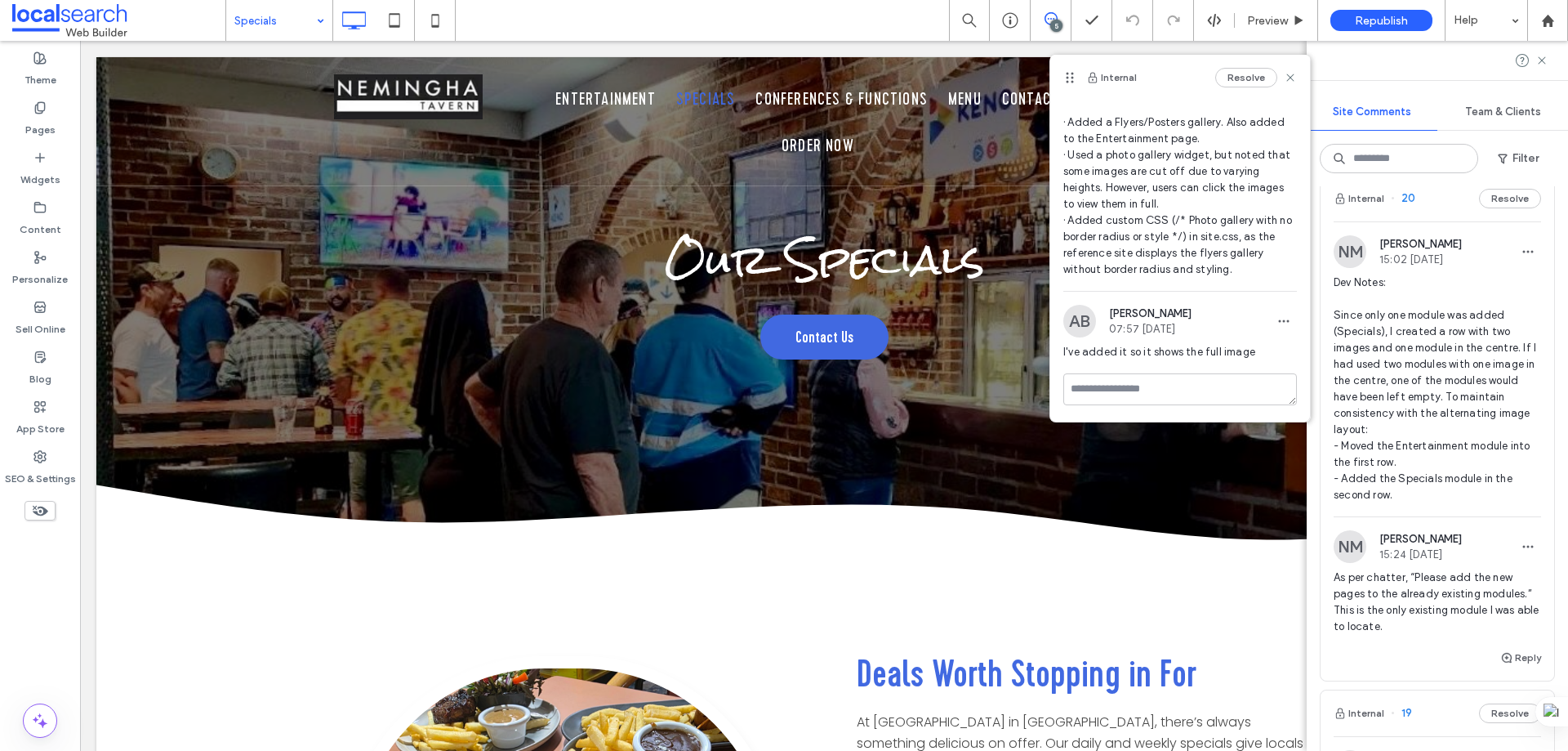
scroll to position [491, 0]
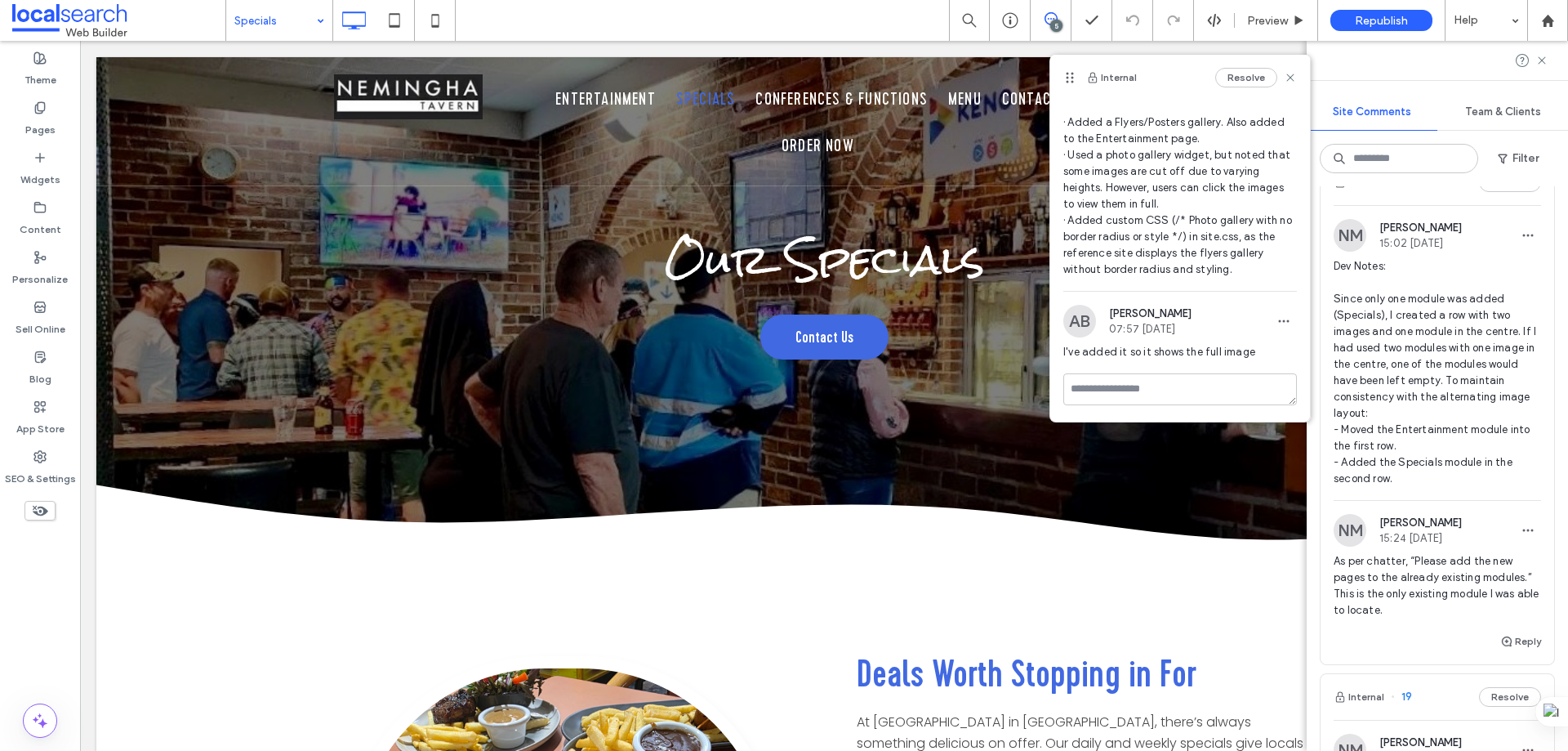
click at [1482, 252] on div "NM [PERSON_NAME] 15:02 [DATE]" at bounding box center [1437, 235] width 208 height 32
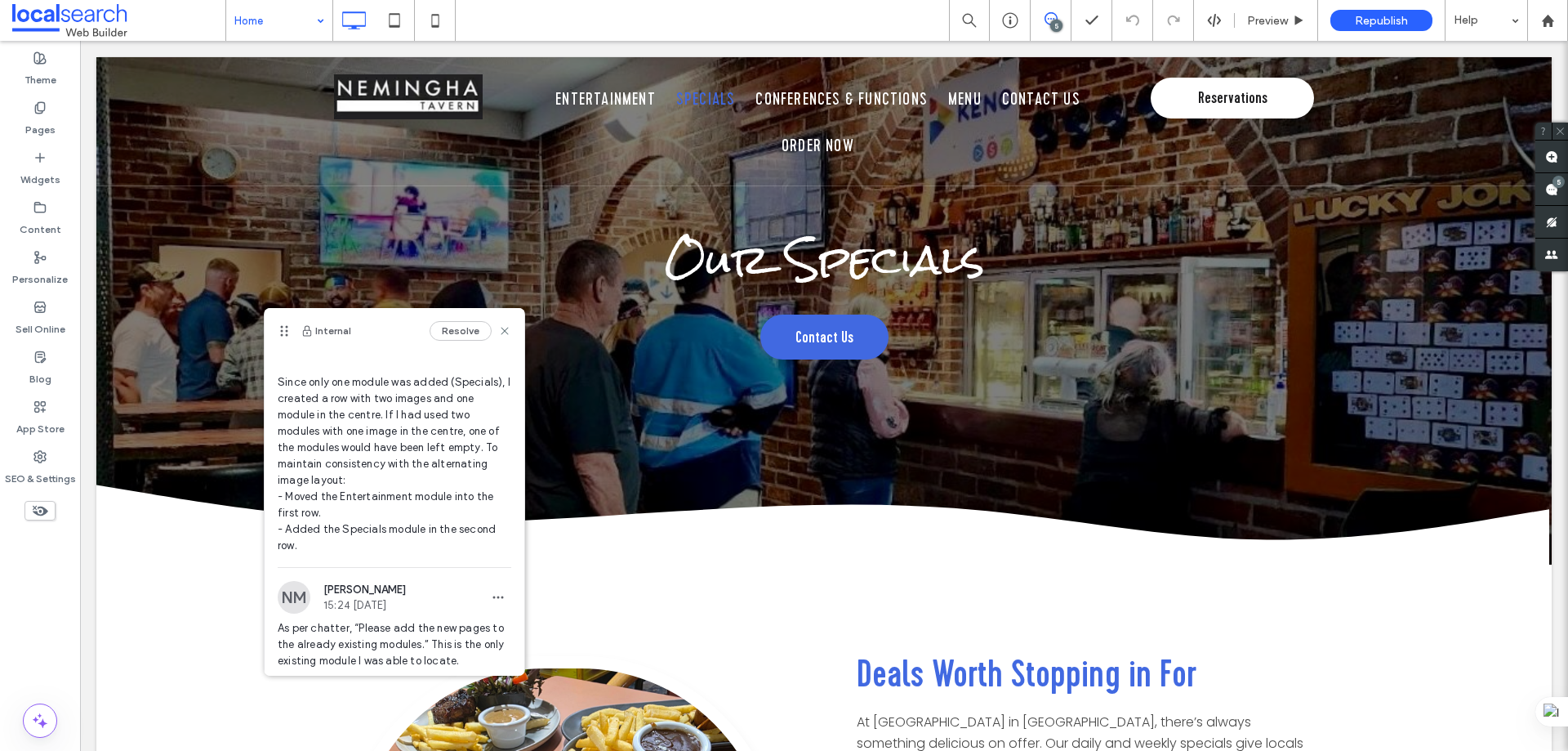
scroll to position [108, 0]
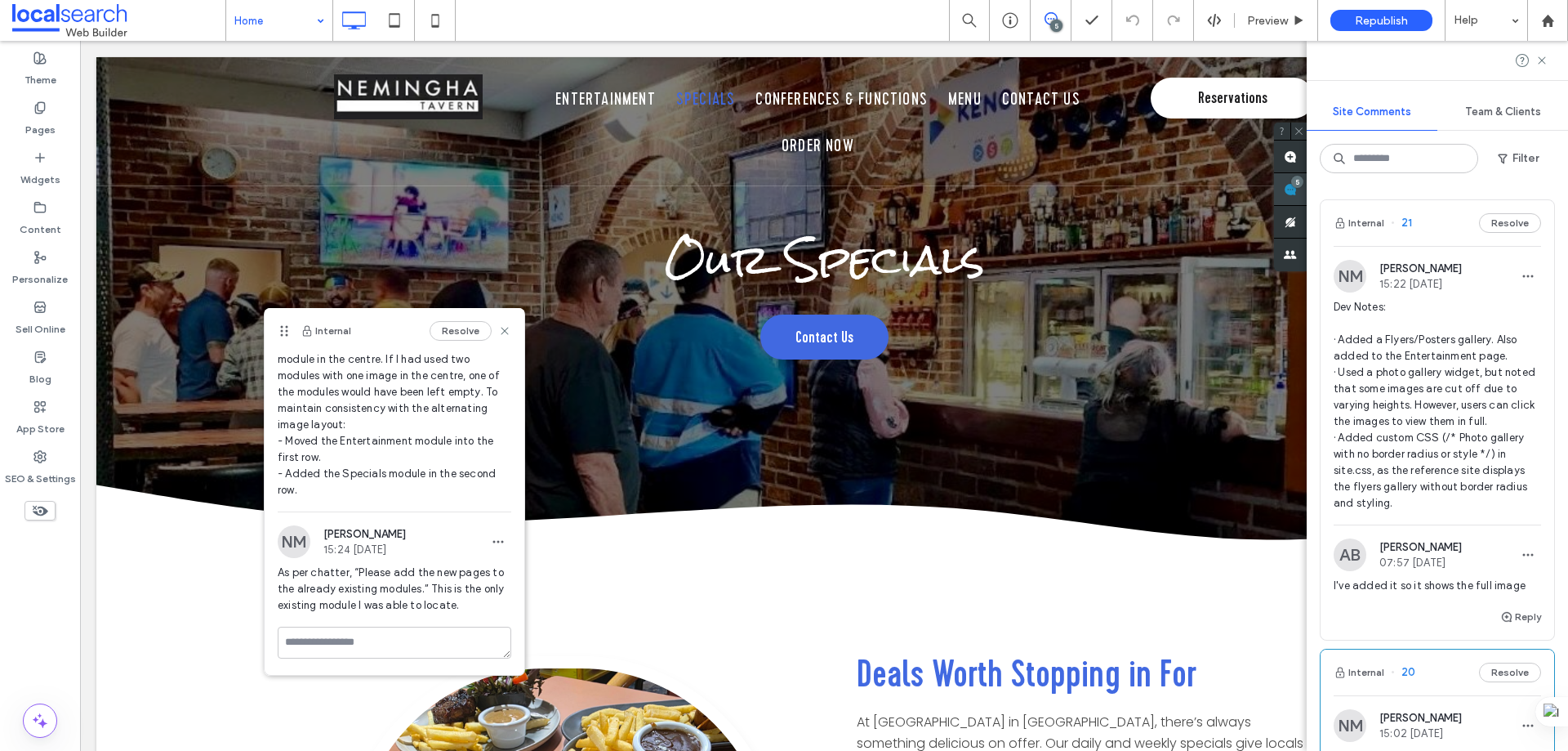
click at [1307, 179] on span at bounding box center [1291, 189] width 32 height 31
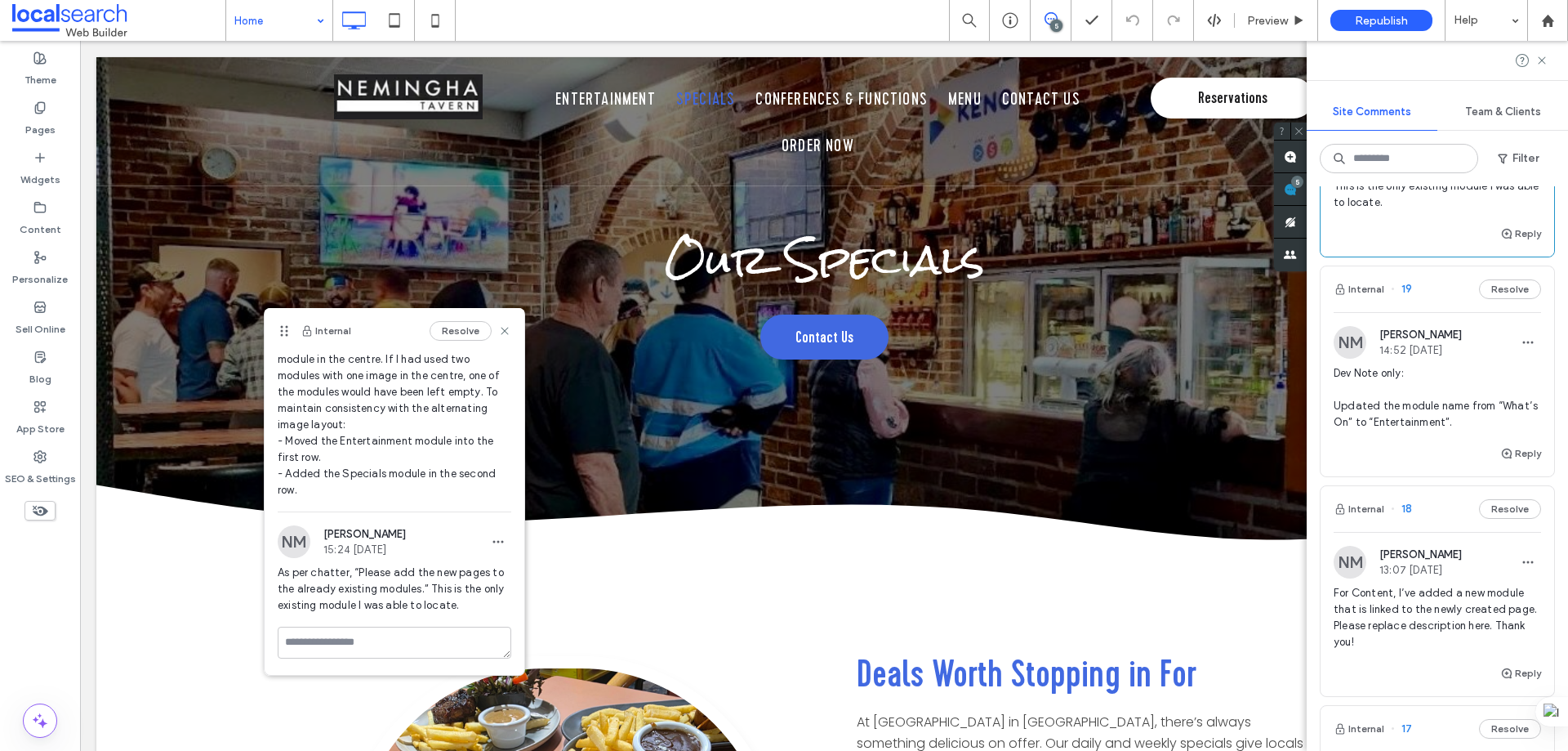
scroll to position [899, 0]
click at [1456, 312] on div "Internal 19 Resolve" at bounding box center [1437, 289] width 233 height 46
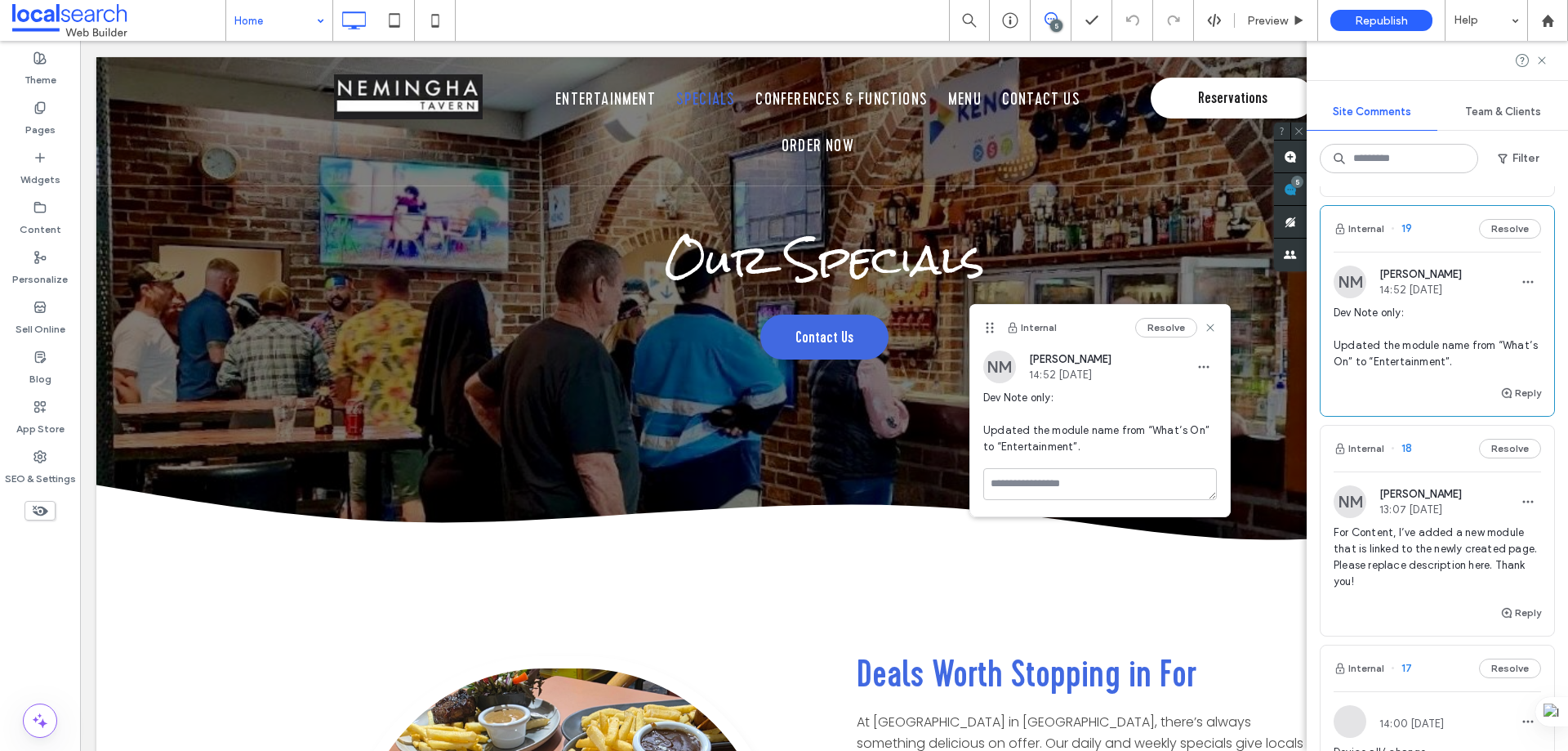
scroll to position [1145, 0]
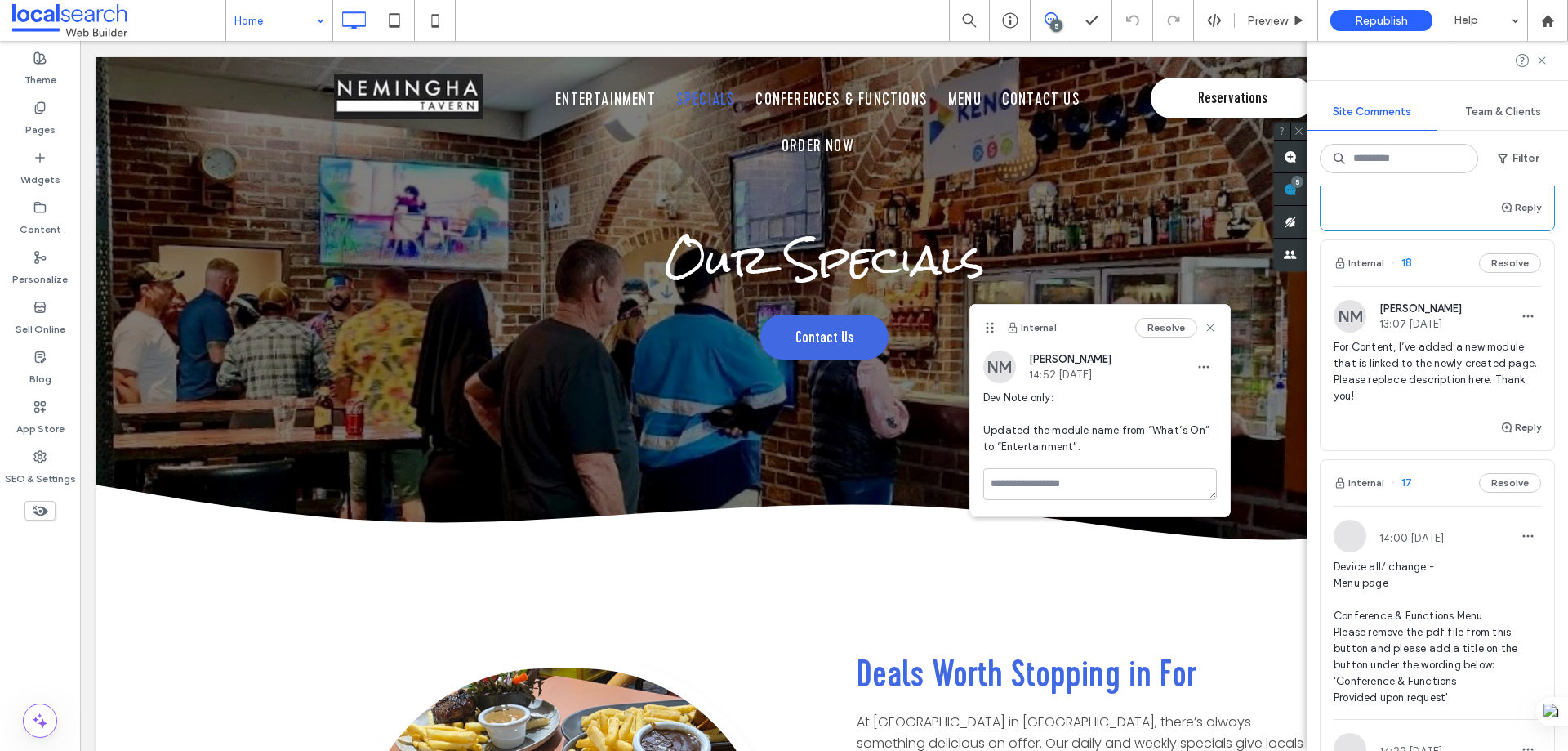
click at [1444, 304] on div "NM [PERSON_NAME] 13:07 [DATE] For Content, I’ve added a new module that is link…" at bounding box center [1437, 352] width 233 height 132
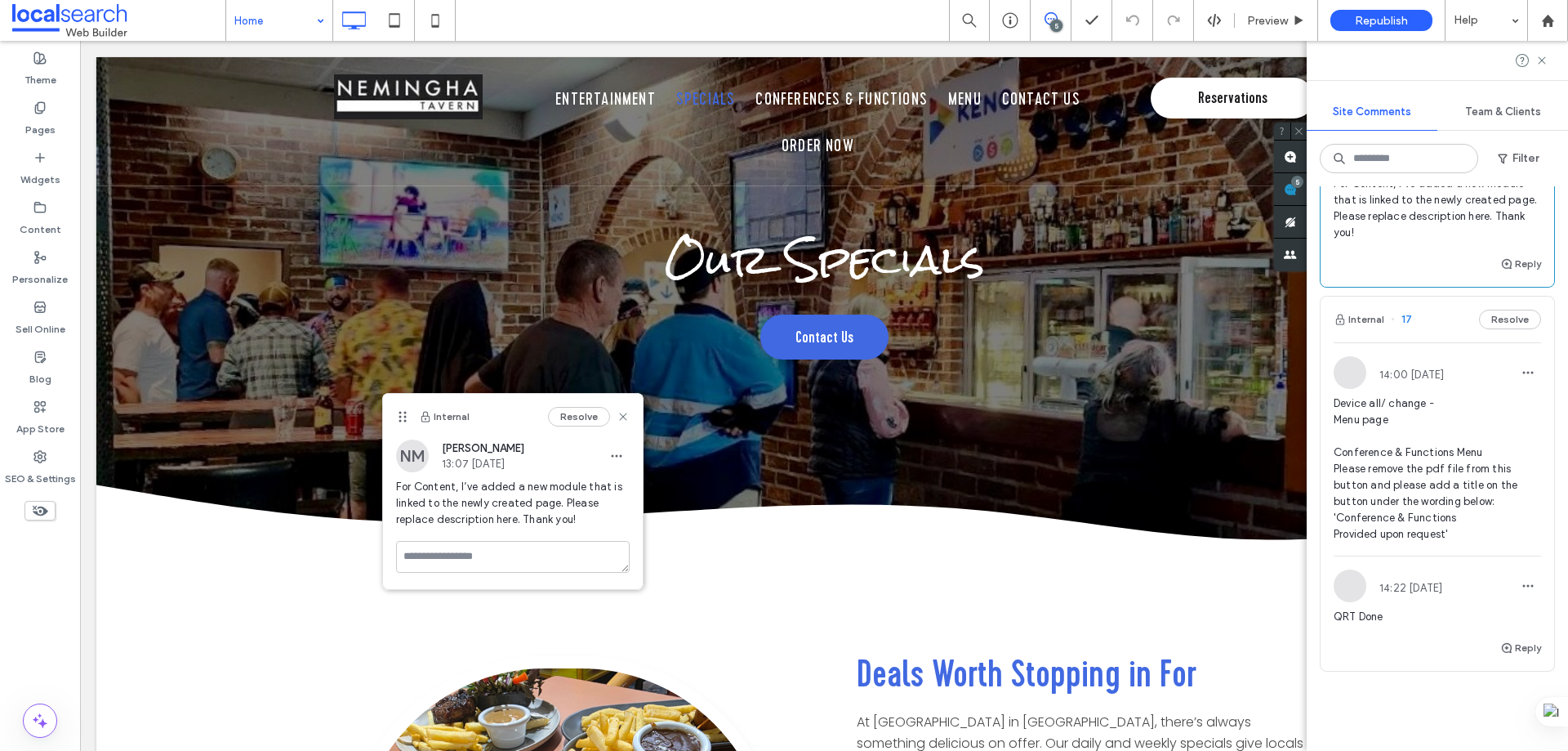
scroll to position [1390, 0]
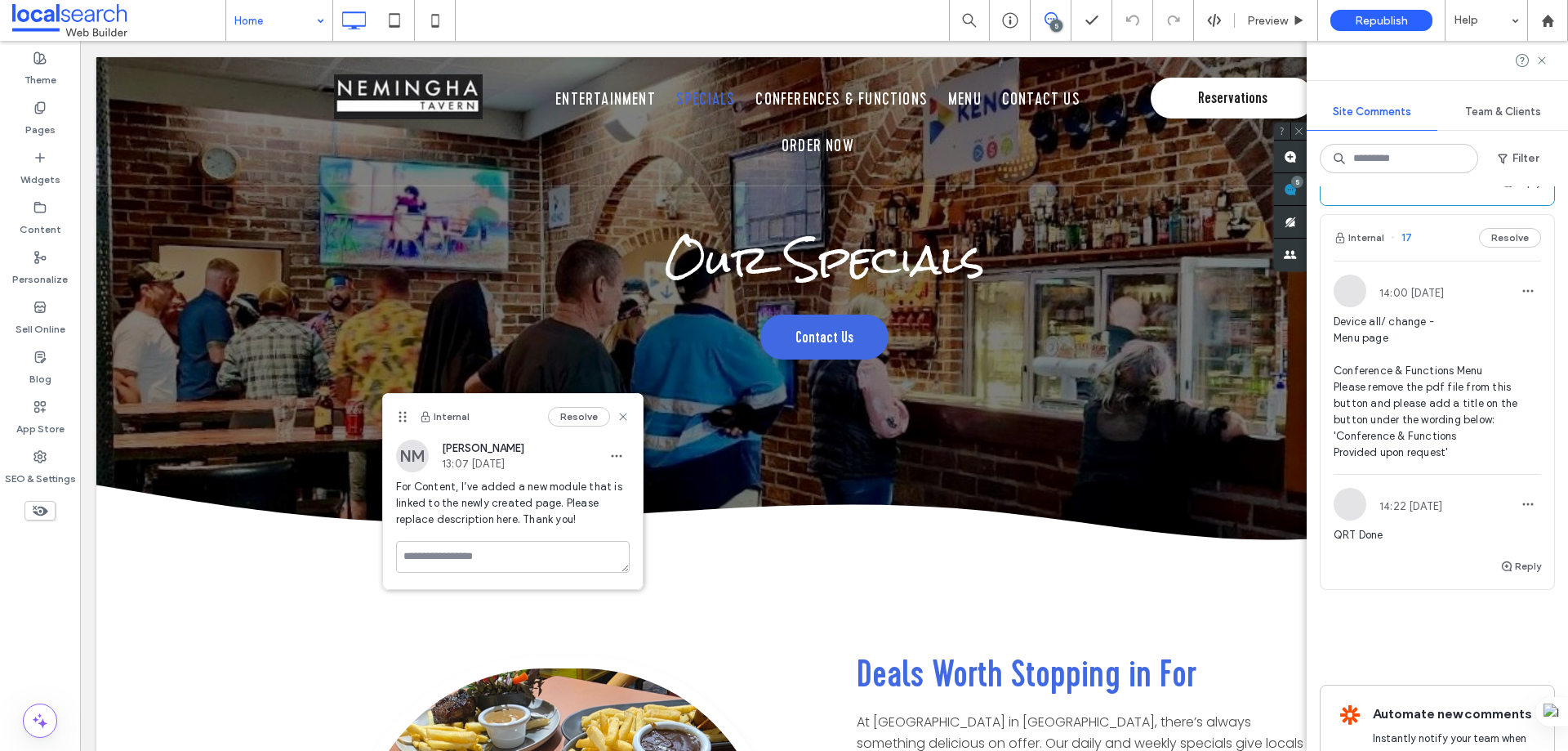
click at [1447, 261] on div "Internal 17 Resolve" at bounding box center [1437, 238] width 233 height 46
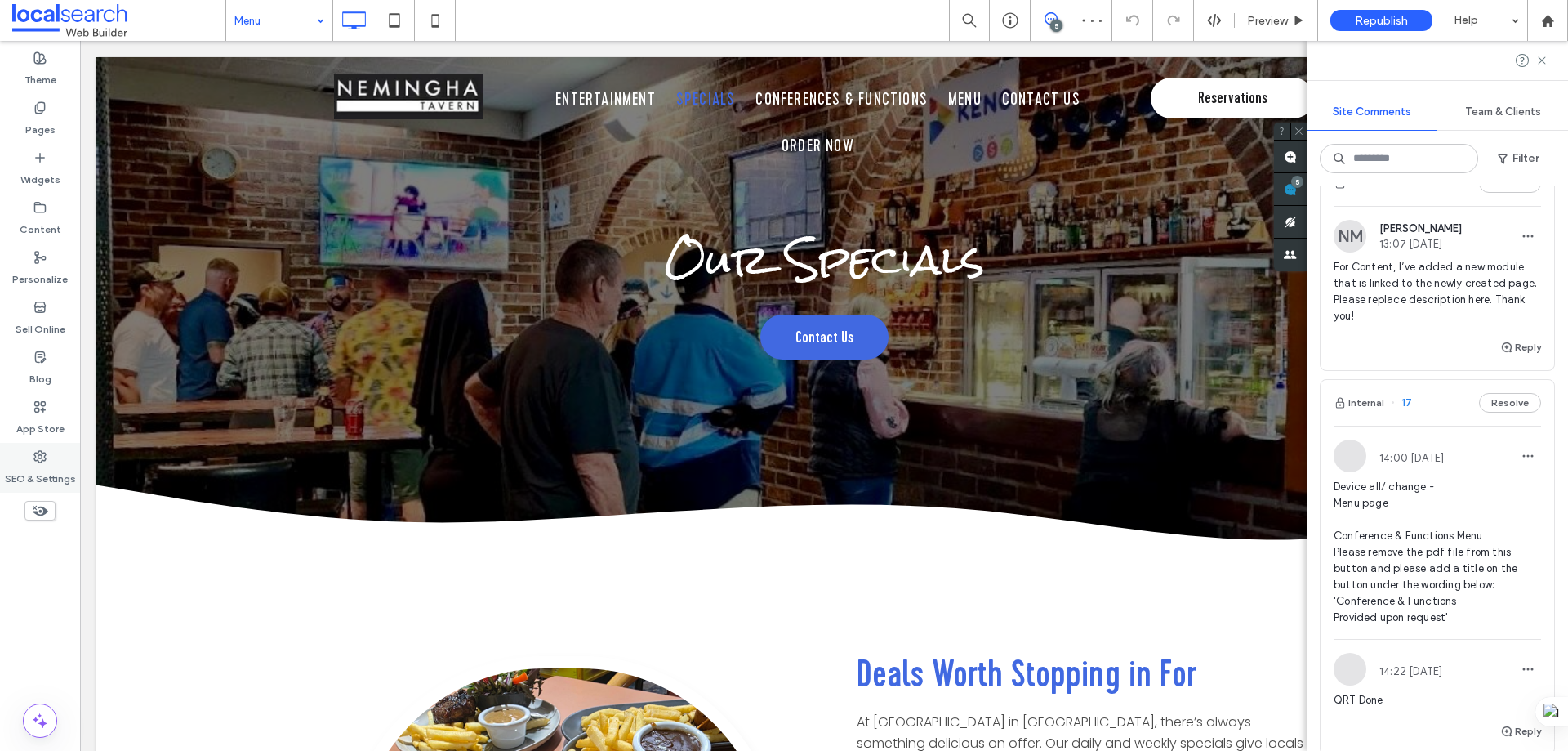
scroll to position [1063, 0]
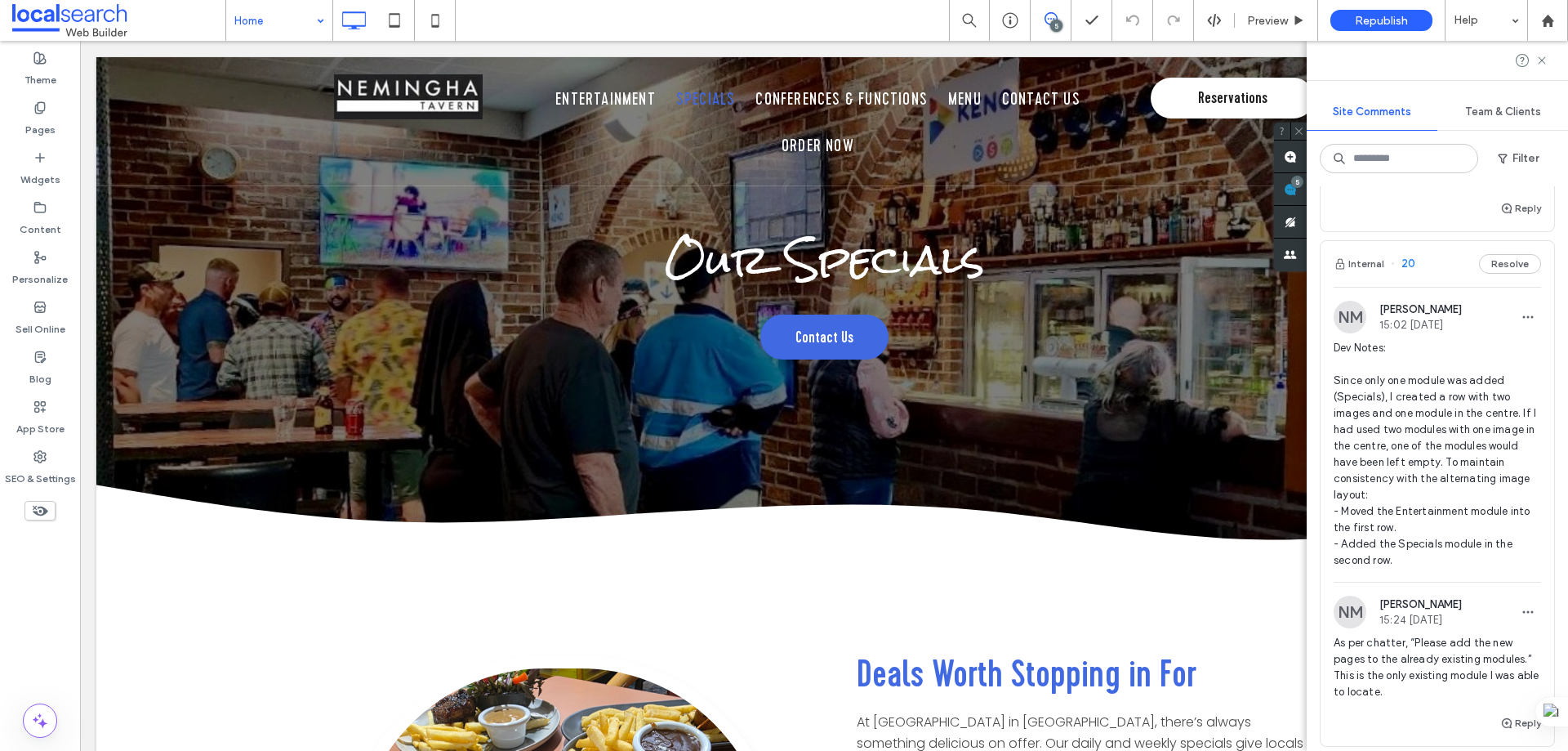
scroll to position [164, 0]
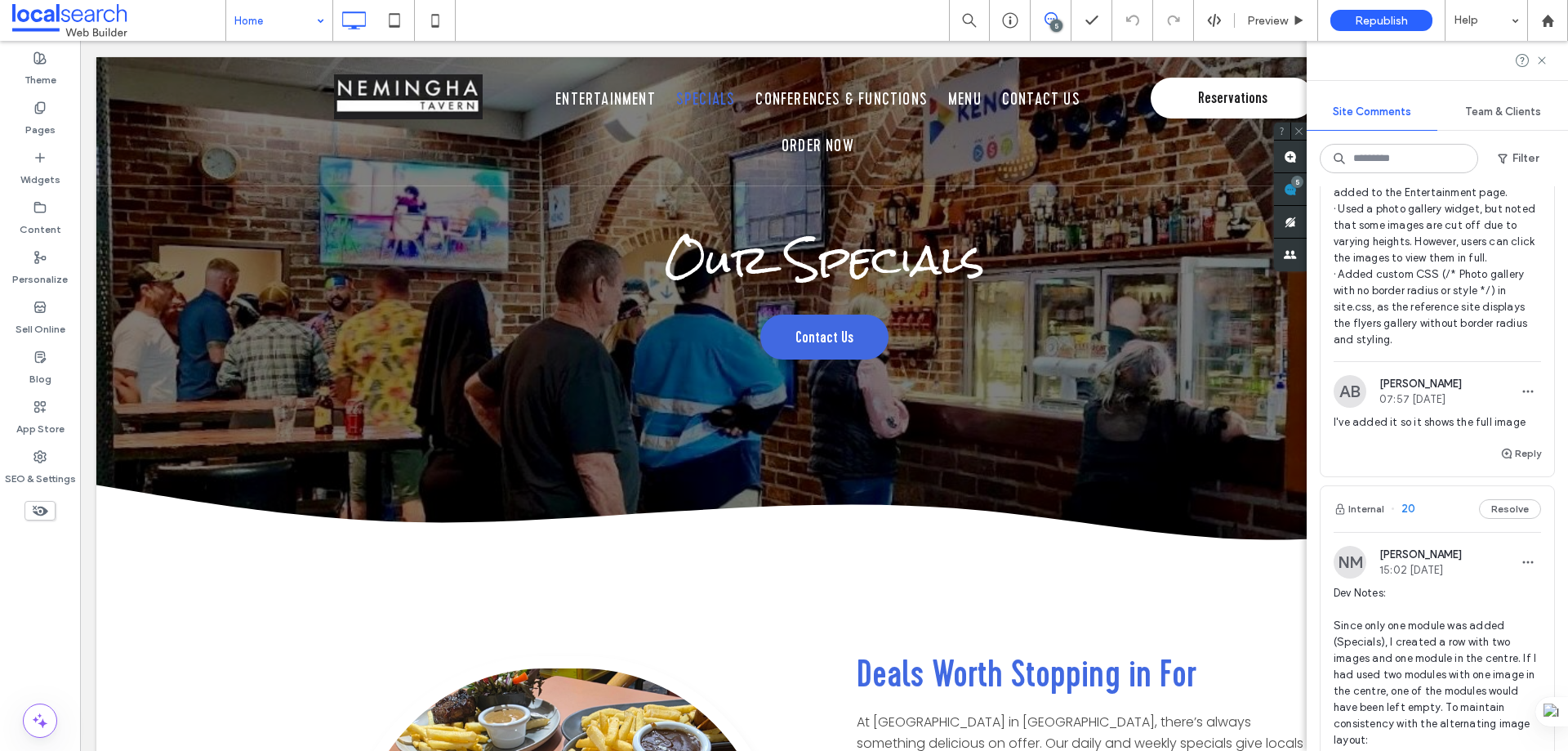
click at [1471, 398] on div "AB [PERSON_NAME] 07:57 [DATE]" at bounding box center [1437, 392] width 208 height 32
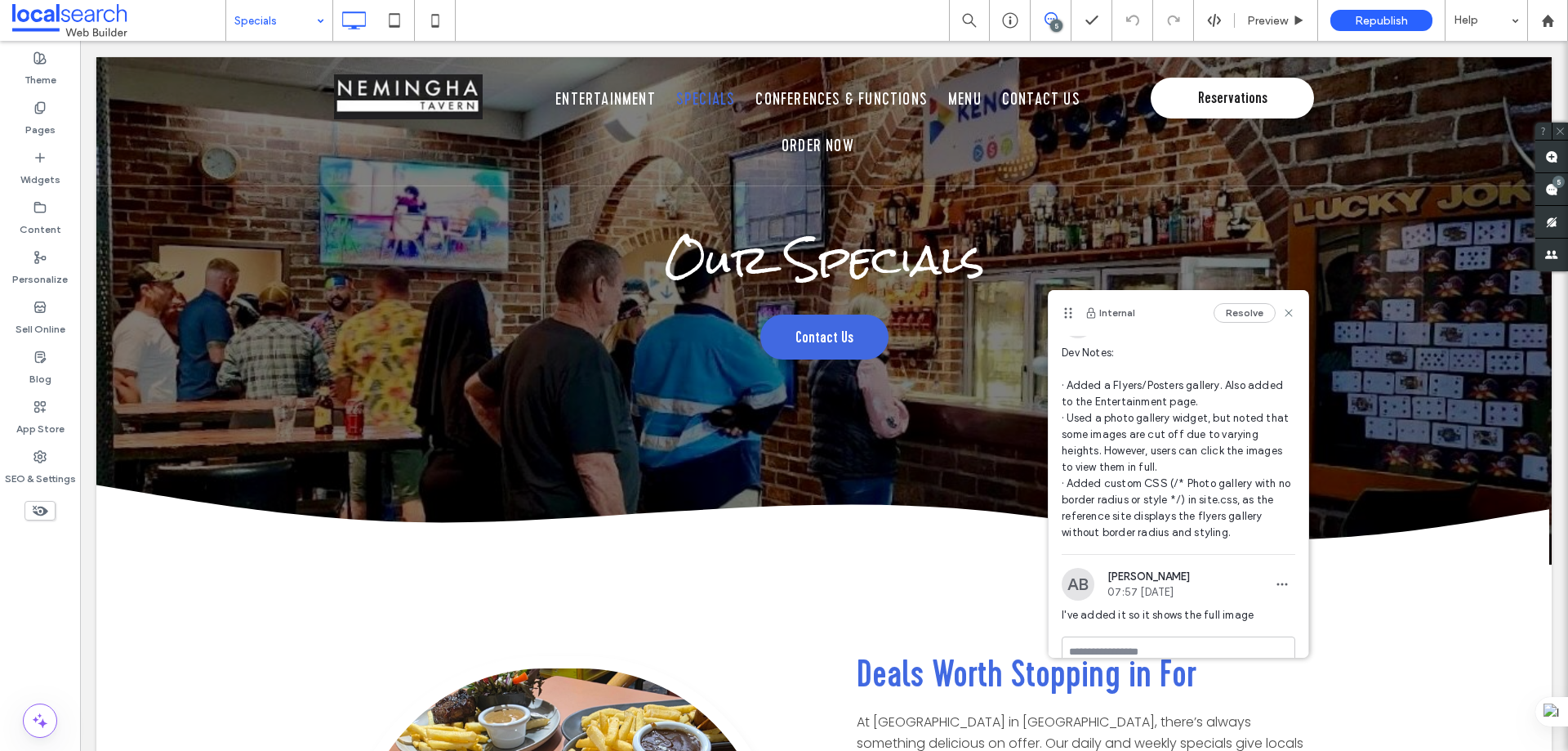
scroll to position [59, 0]
